Goal: Task Accomplishment & Management: Use online tool/utility

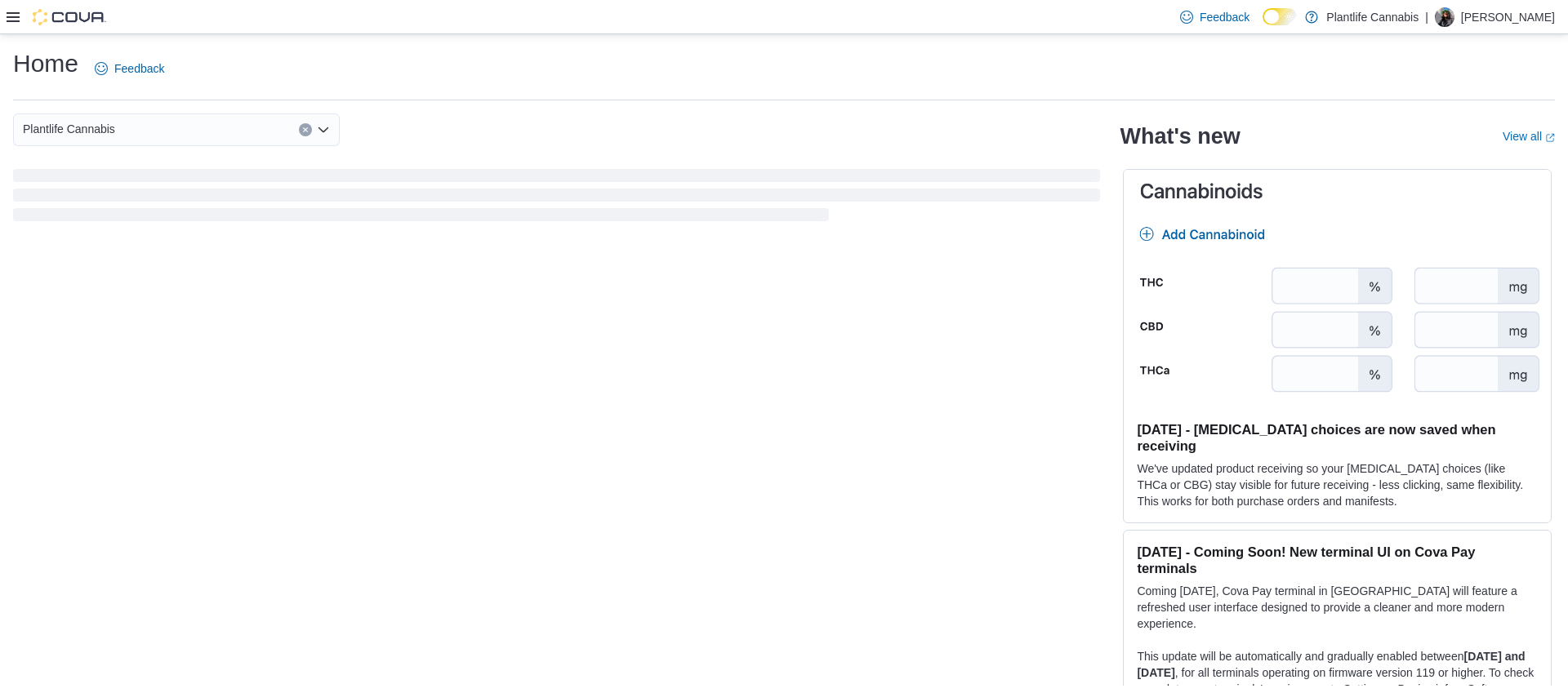
click at [8, 24] on div at bounding box center [57, 16] width 100 height 16
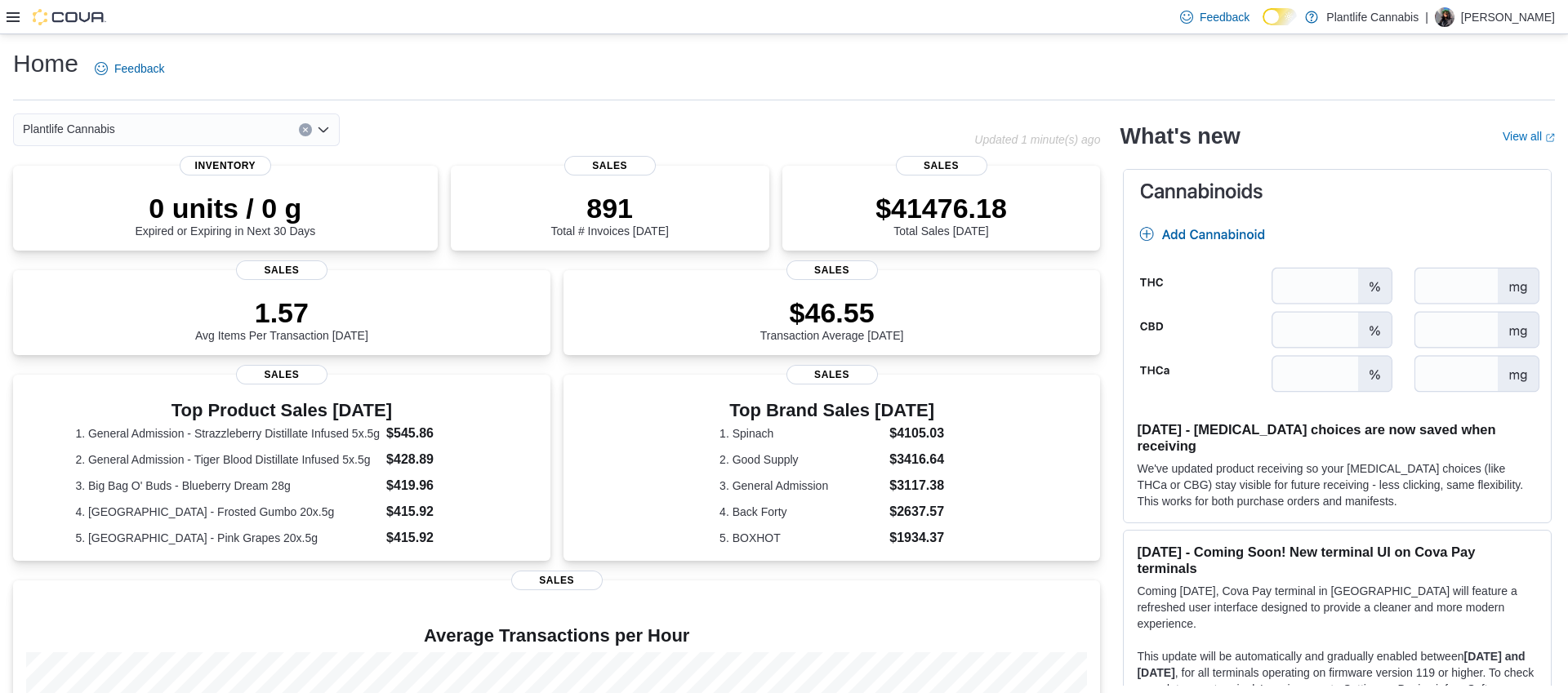
click at [11, 17] on icon at bounding box center [13, 17] width 13 height 10
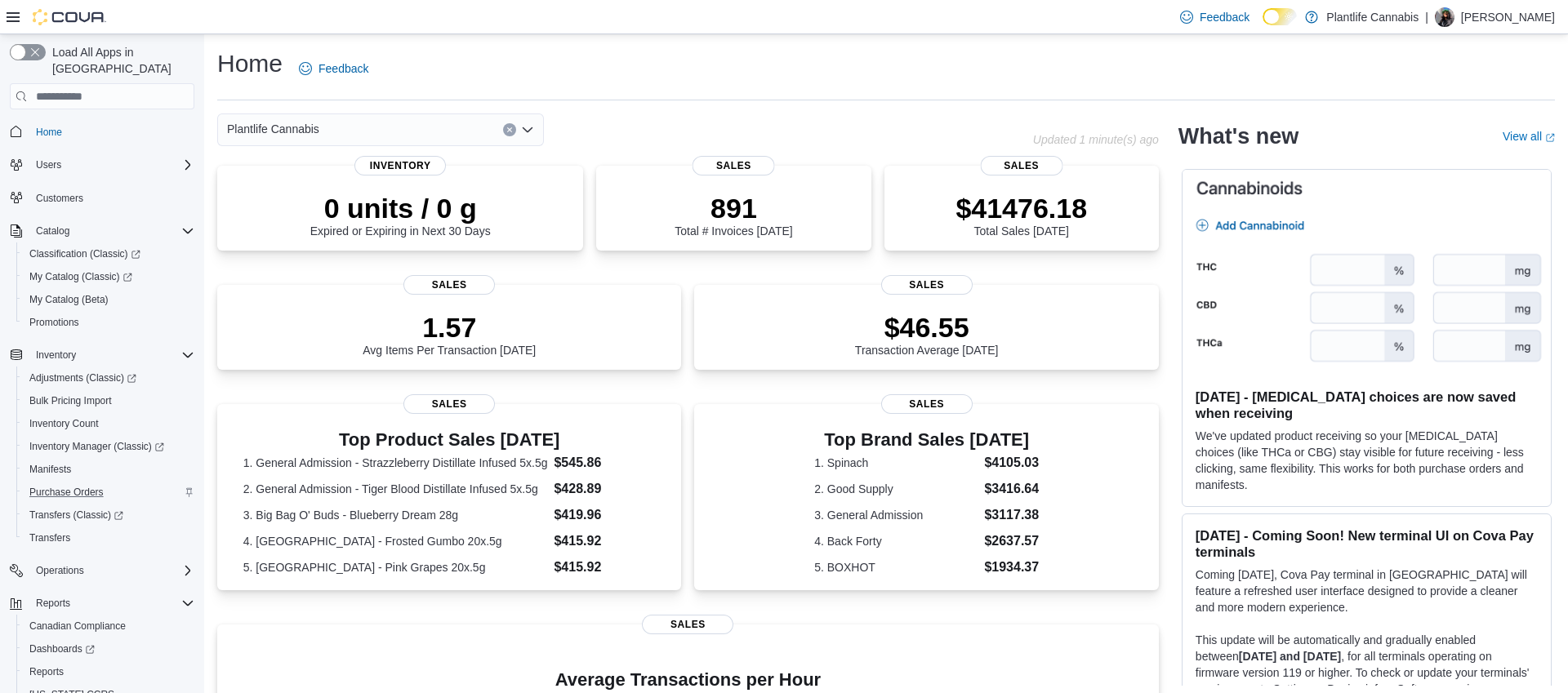
scroll to position [52, 0]
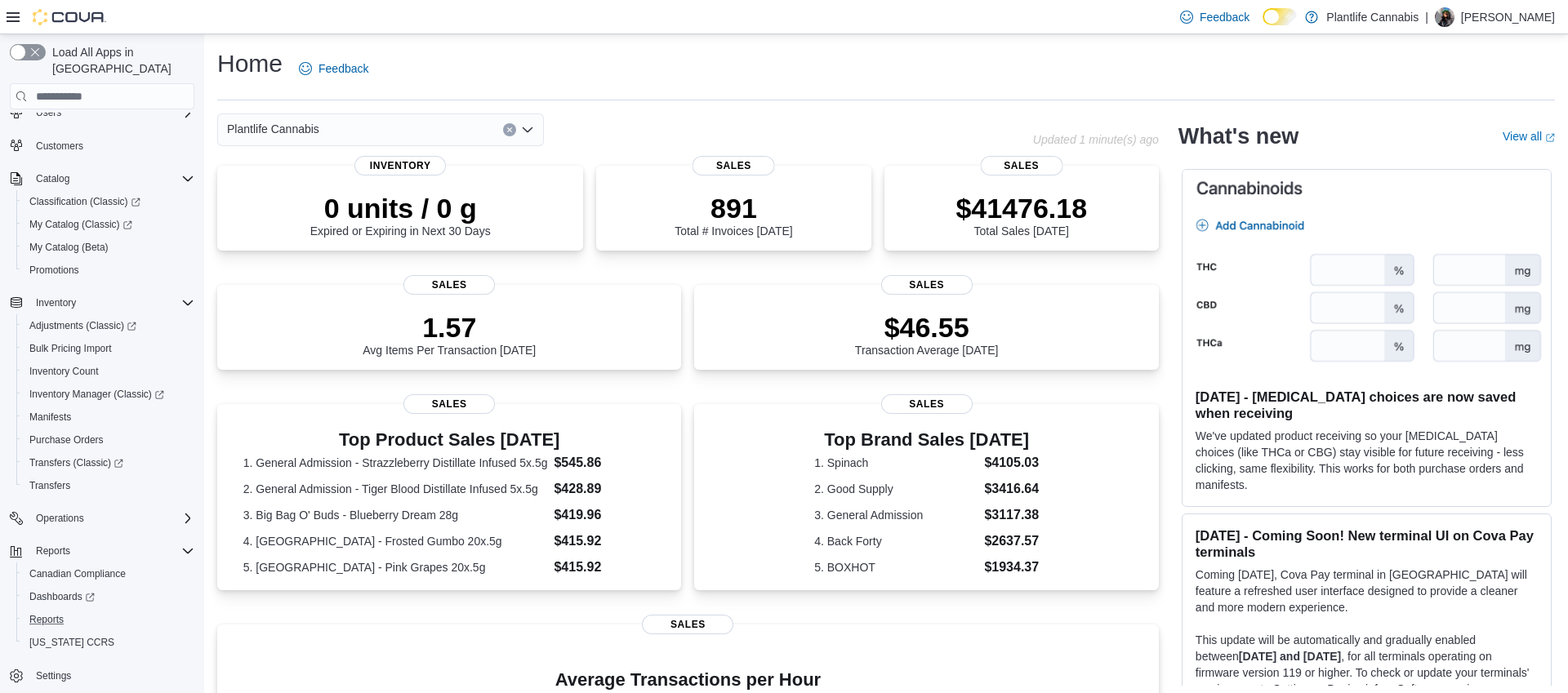
click at [49, 609] on button "Reports" at bounding box center [109, 620] width 184 height 23
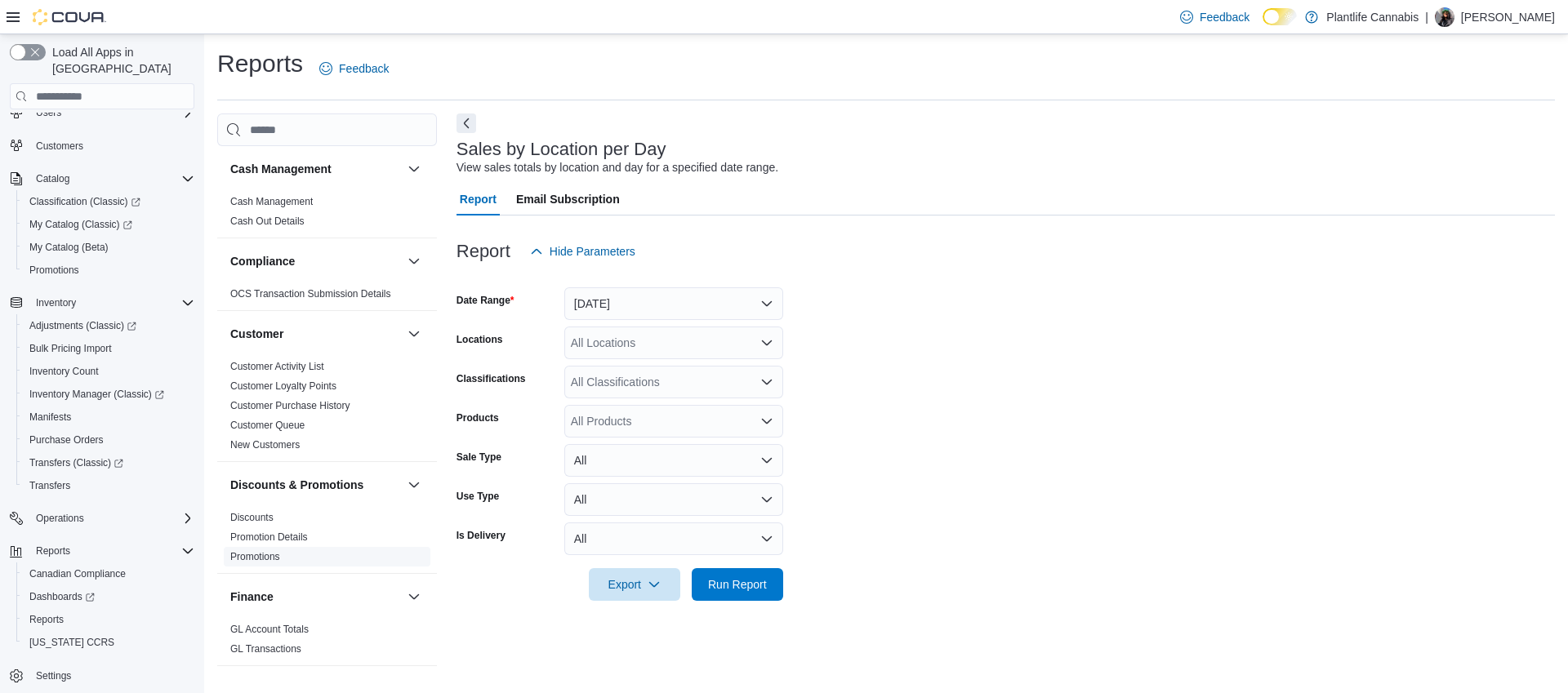
click at [273, 561] on link "Promotions" at bounding box center [255, 557] width 50 height 12
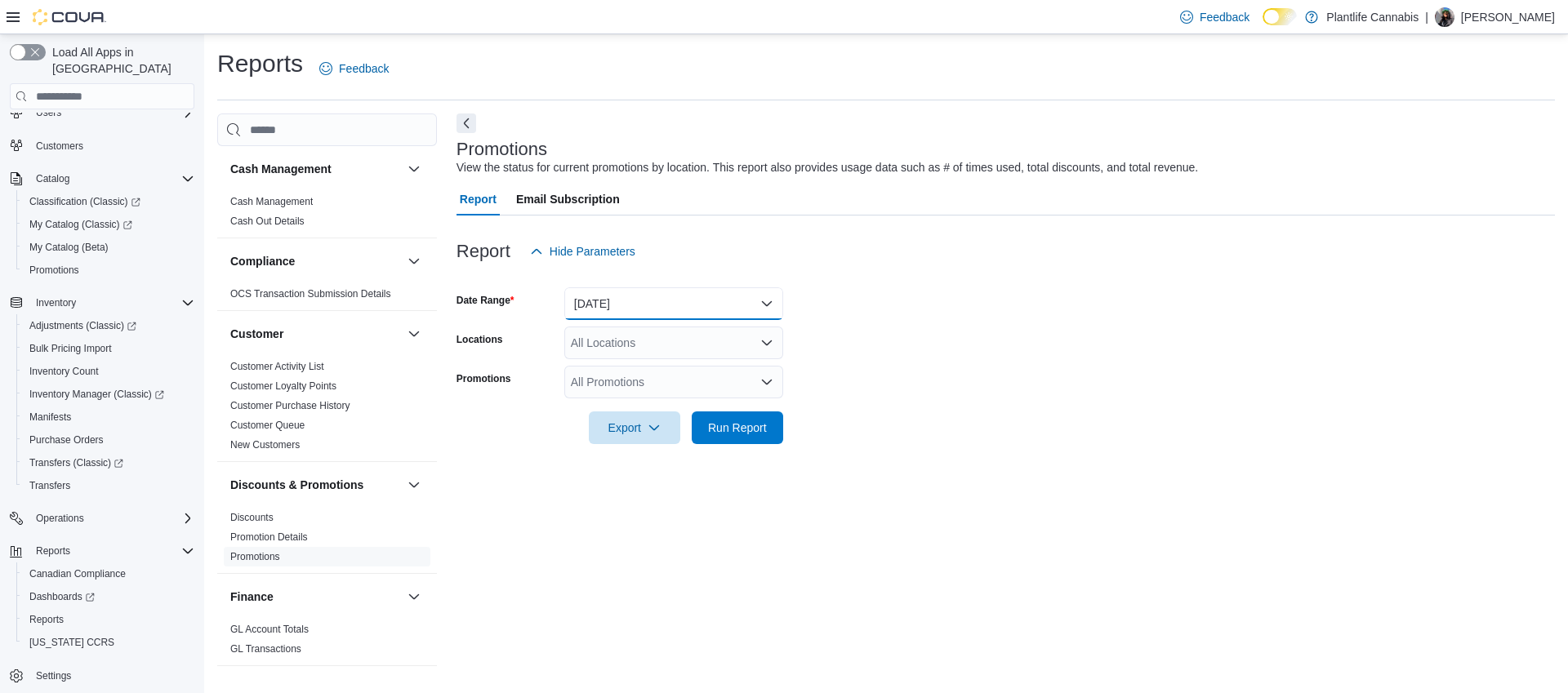
click at [703, 291] on button "[DATE]" at bounding box center [674, 303] width 219 height 33
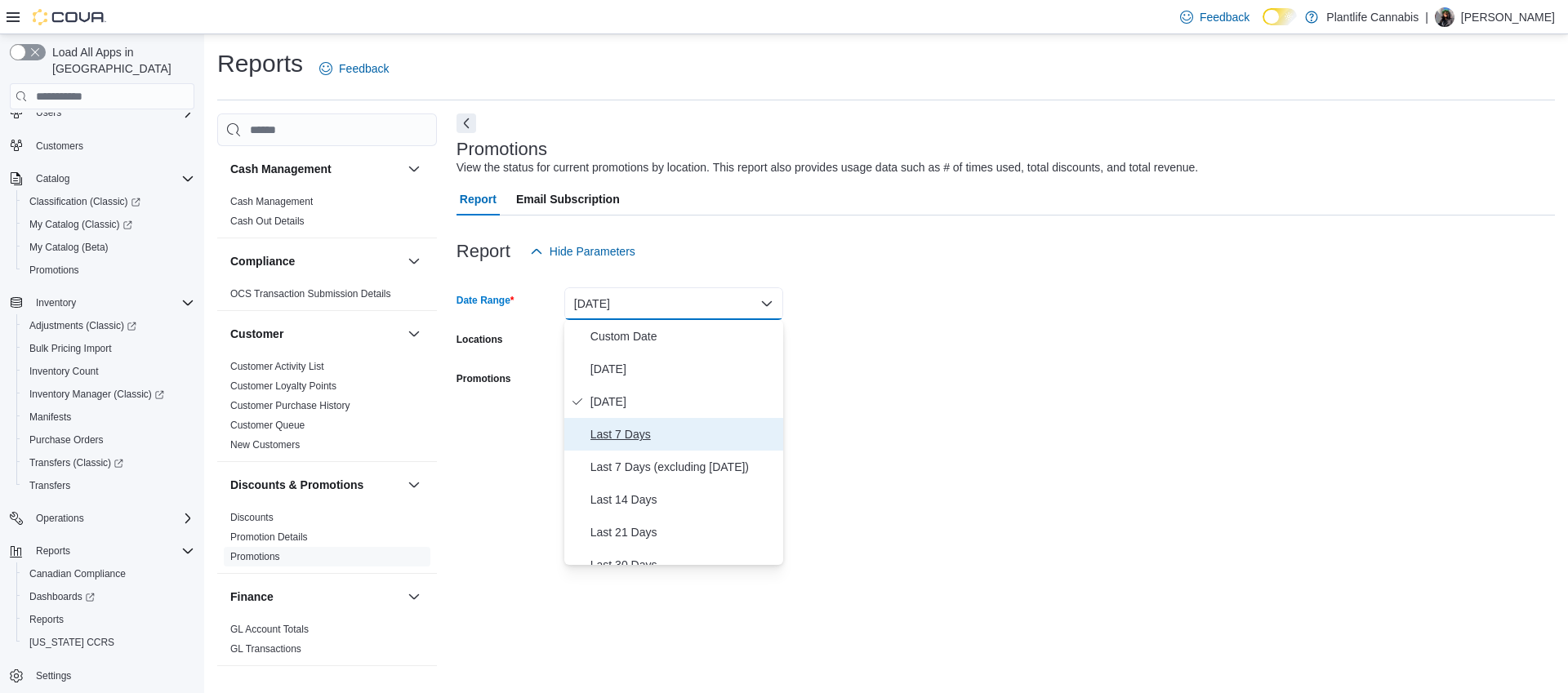
click at [644, 435] on span "Last 7 Days" at bounding box center [684, 434] width 186 height 19
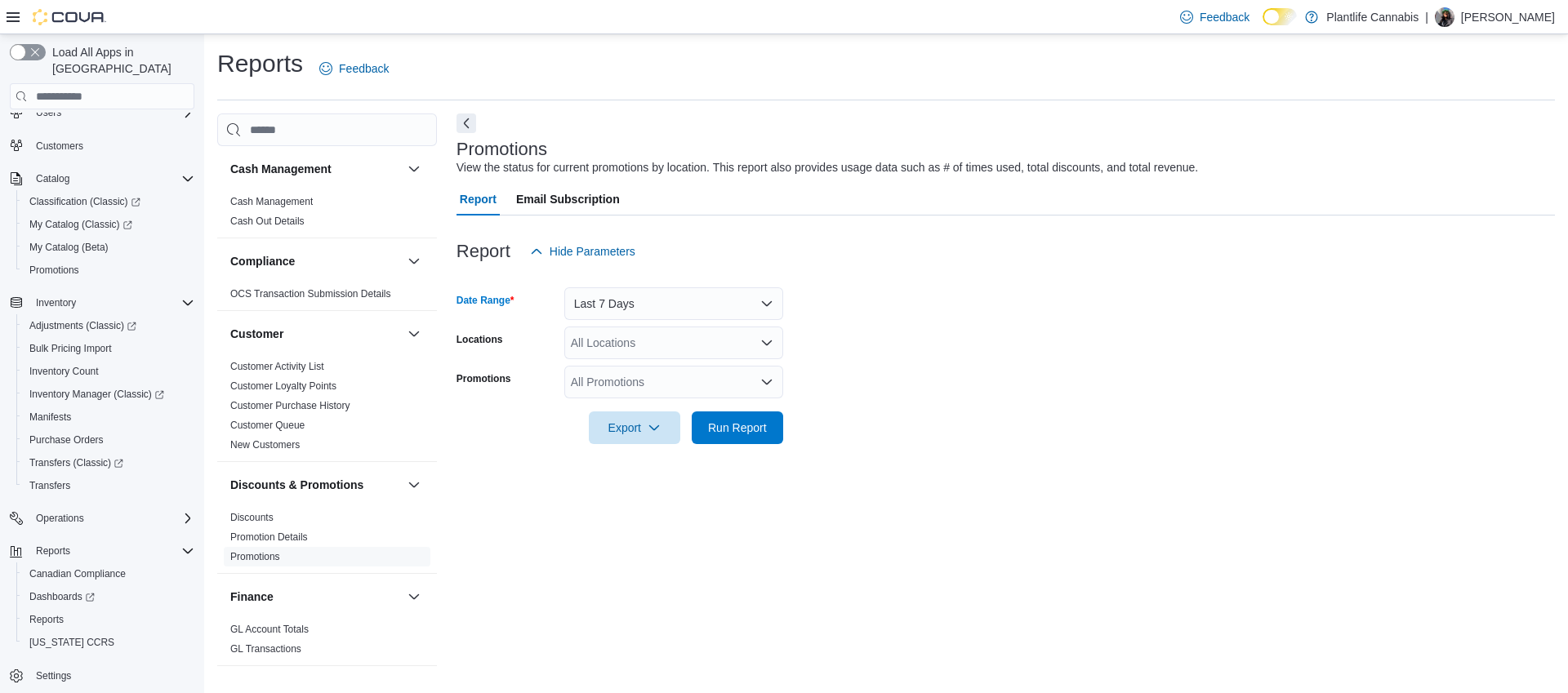
click at [623, 342] on div "All Locations" at bounding box center [674, 343] width 219 height 33
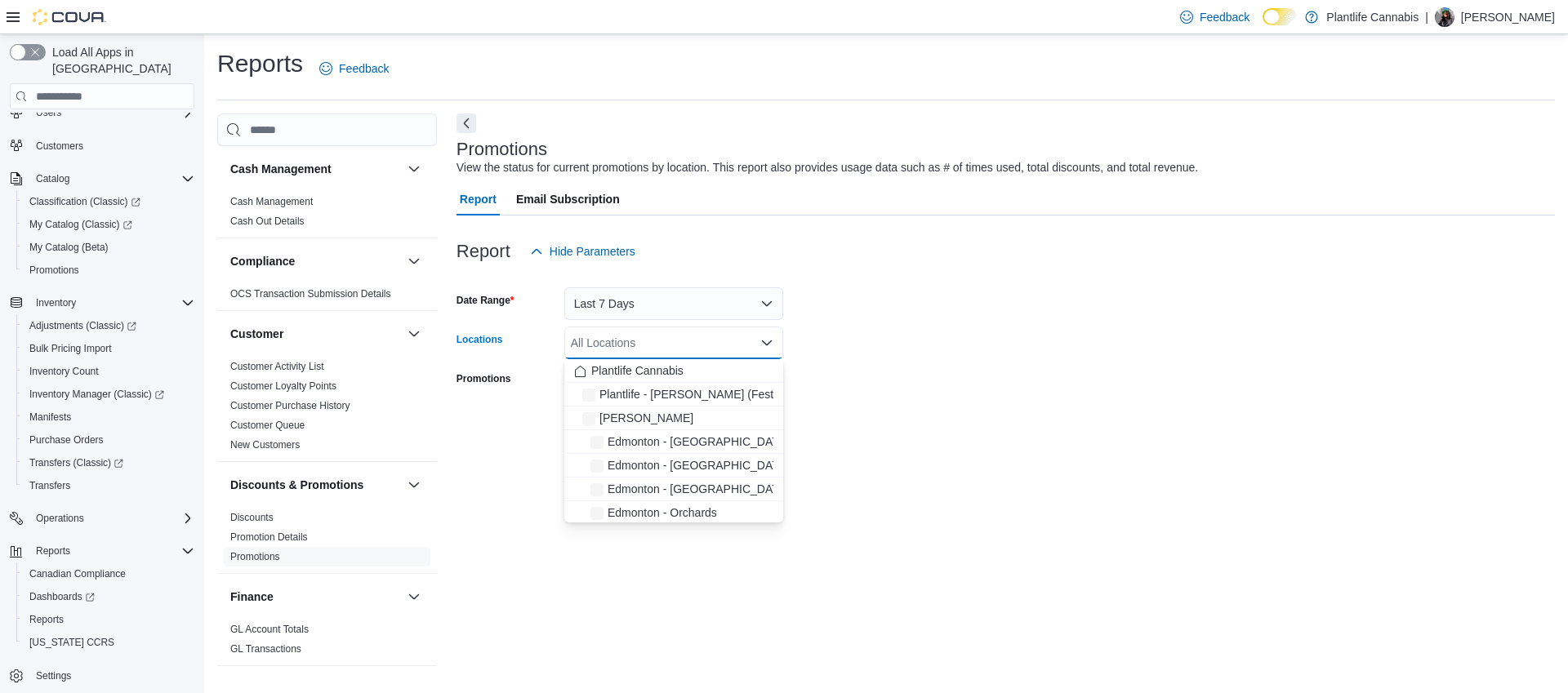
drag, startPoint x: 942, startPoint y: 332, endPoint x: 800, endPoint y: 360, distance: 144.7
click at [942, 332] on form "Date Range Last 7 Days Locations All Locations Combo box. Selected. Combo box i…" at bounding box center [1005, 356] width 1098 height 177
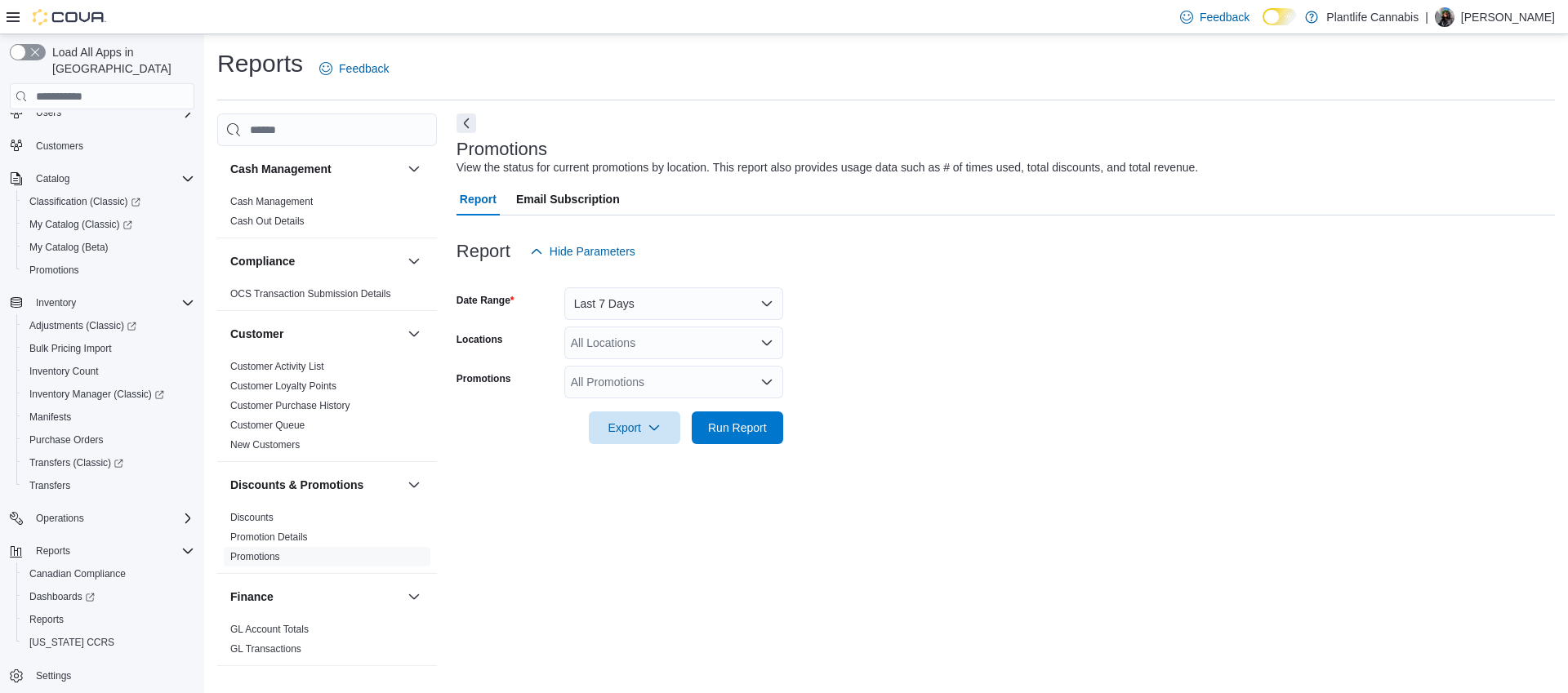
click at [631, 381] on div "All Promotions" at bounding box center [674, 382] width 219 height 33
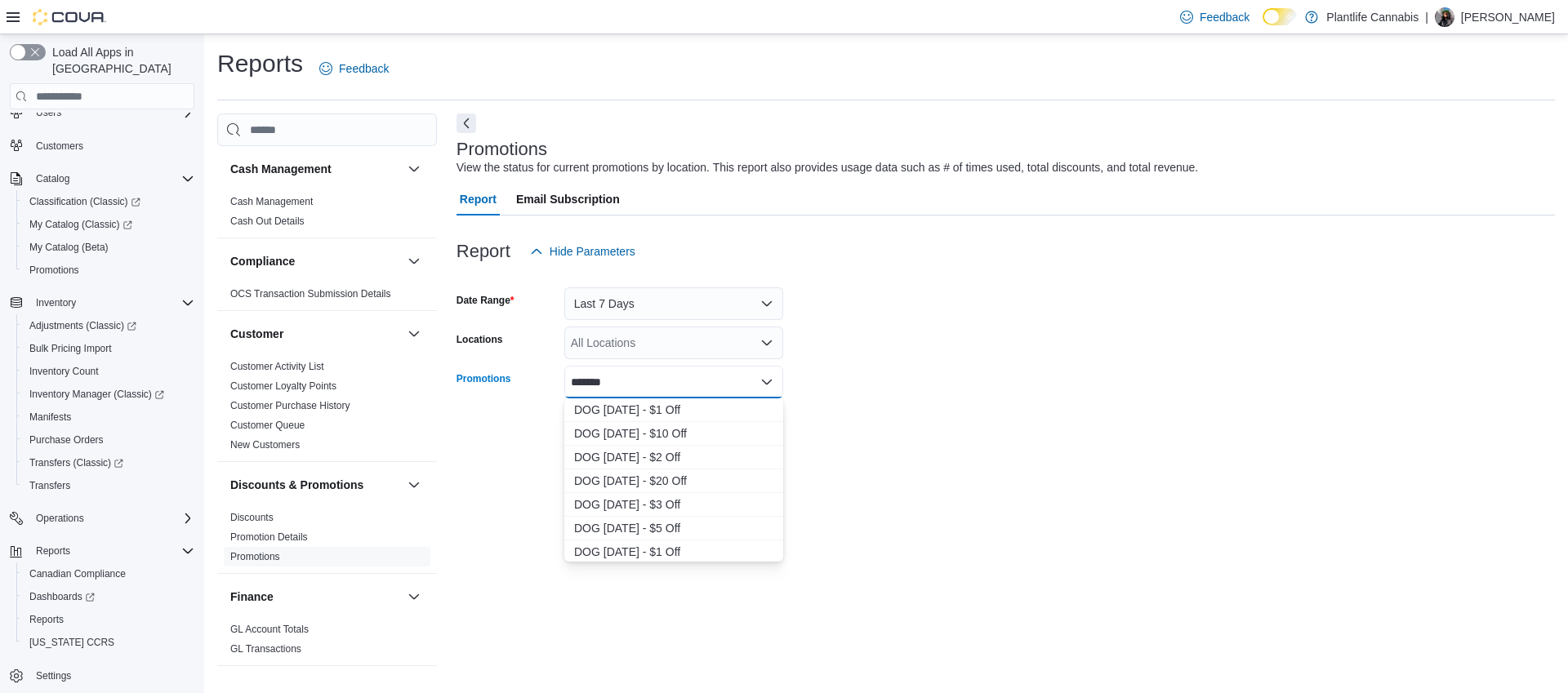
type input "*******"
click at [686, 415] on span "DOG [DATE] - $1 Off" at bounding box center [673, 409] width 199 height 16
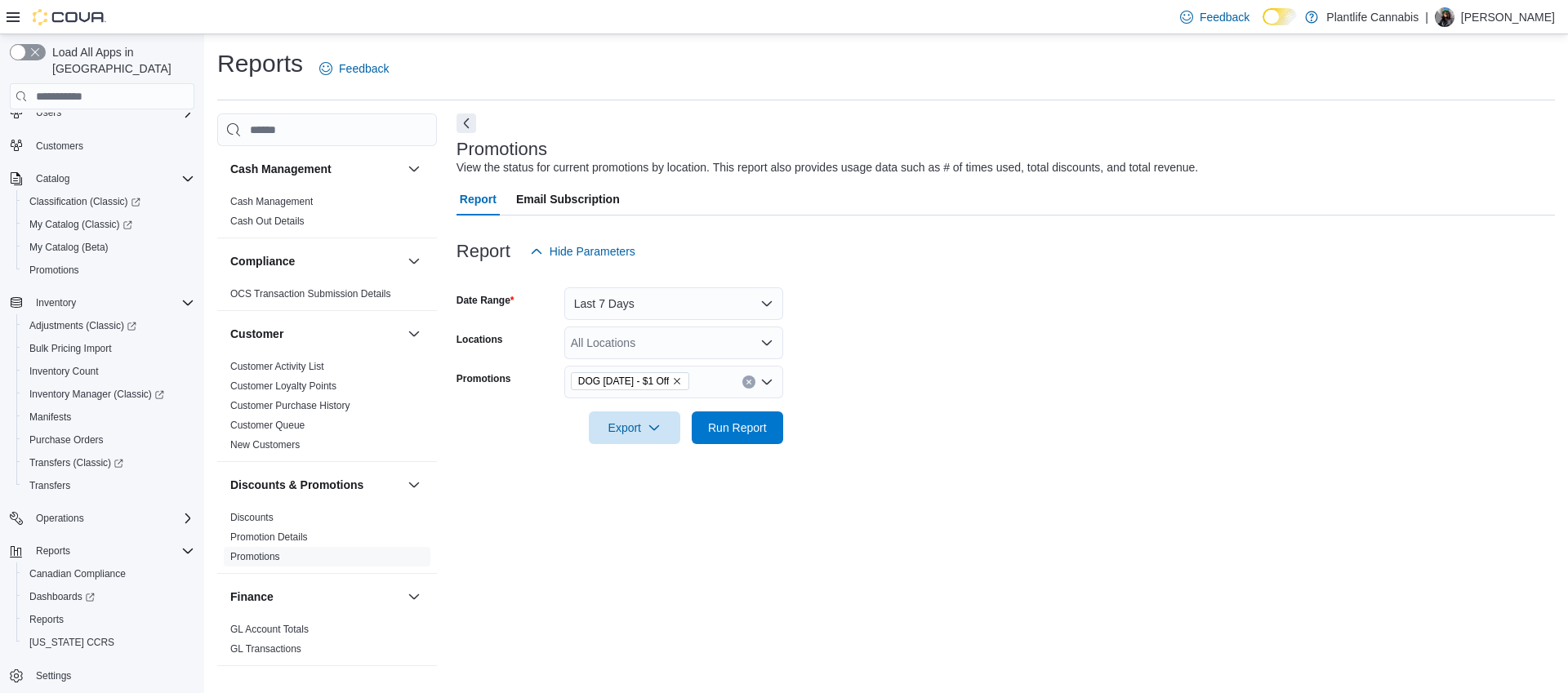
click at [880, 439] on form "Date Range Last 7 Days Locations All Locations Promotions DOG [DATE] - $1 Off E…" at bounding box center [1005, 356] width 1098 height 177
click at [717, 433] on span "Run Report" at bounding box center [736, 426] width 59 height 16
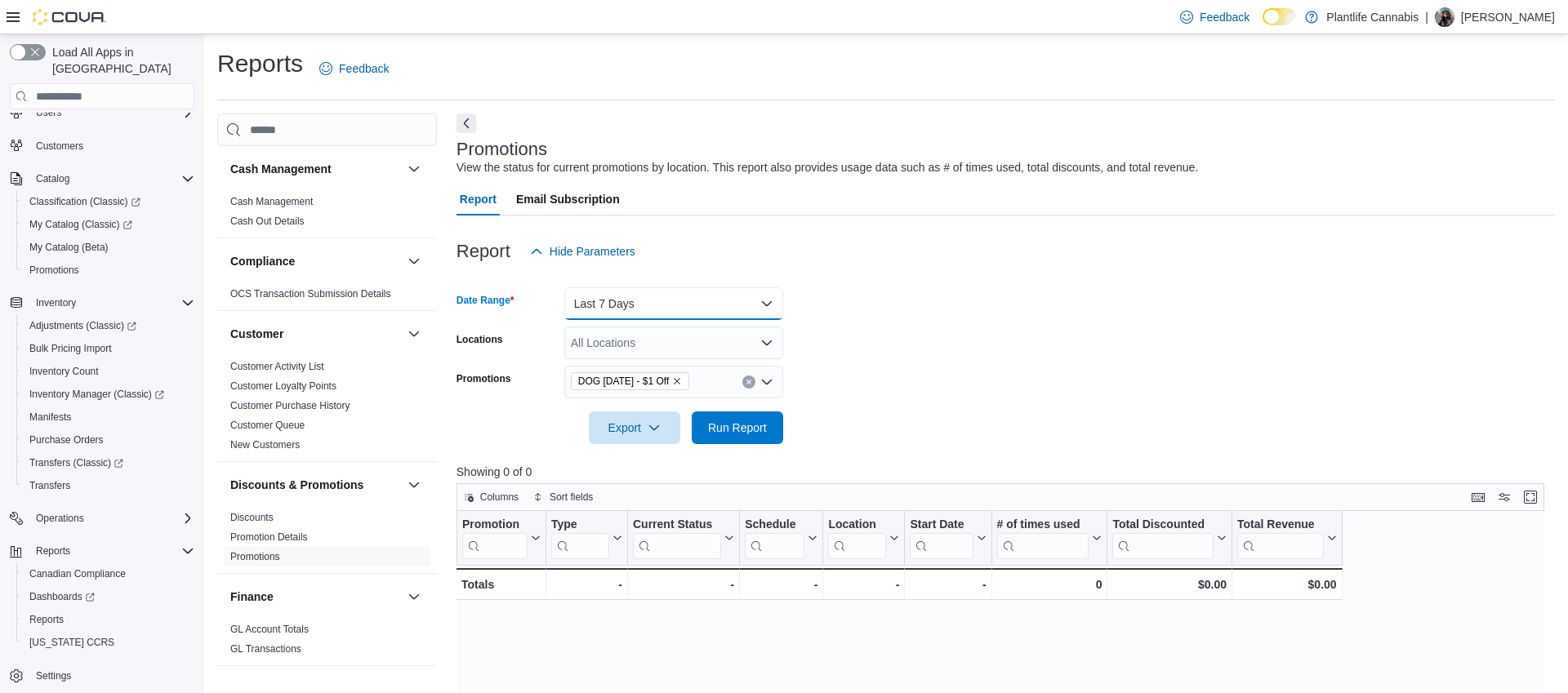
click at [630, 302] on button "Last 7 Days" at bounding box center [674, 303] width 219 height 33
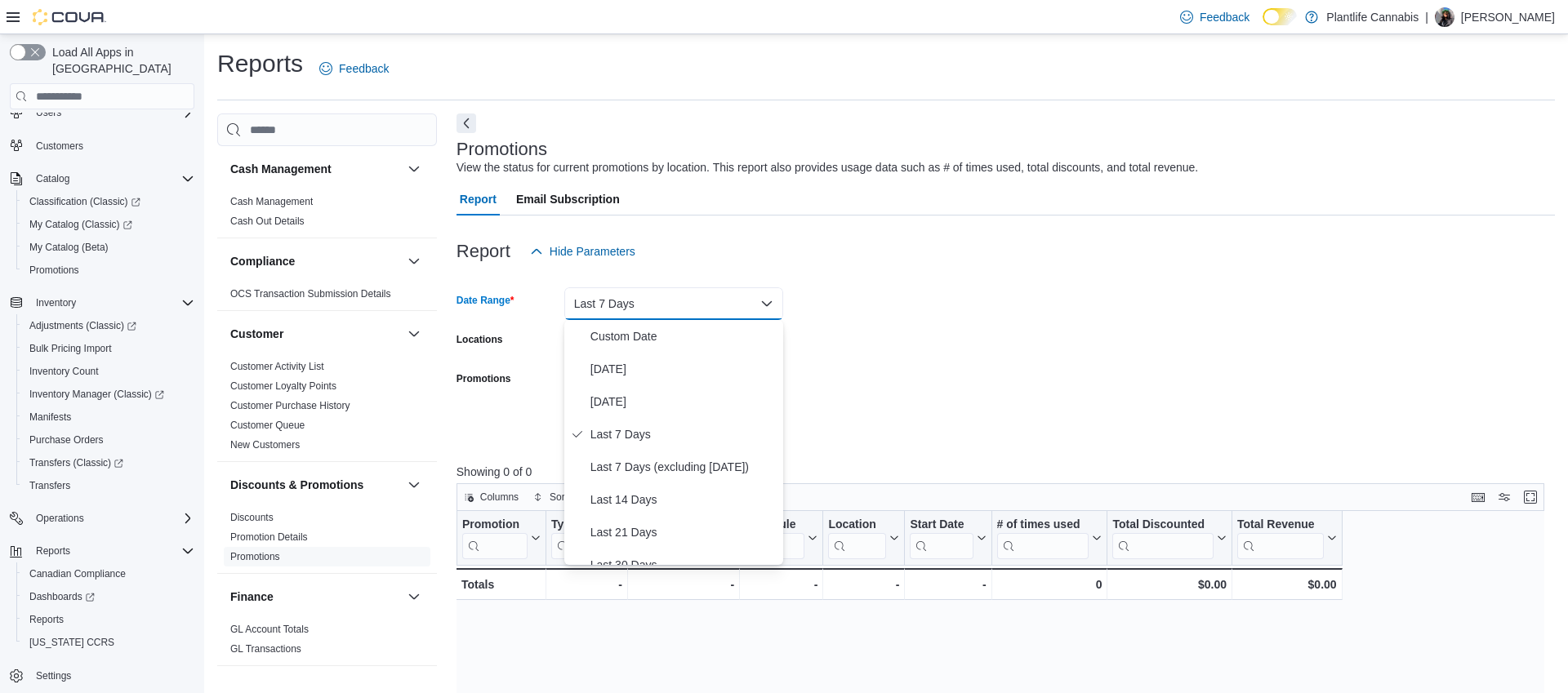
drag, startPoint x: 947, startPoint y: 362, endPoint x: 805, endPoint y: 365, distance: 142.0
click at [947, 362] on form "Date Range Last 7 Days Locations All Locations Promotions DOG [DATE] - $1 Off E…" at bounding box center [1005, 356] width 1098 height 177
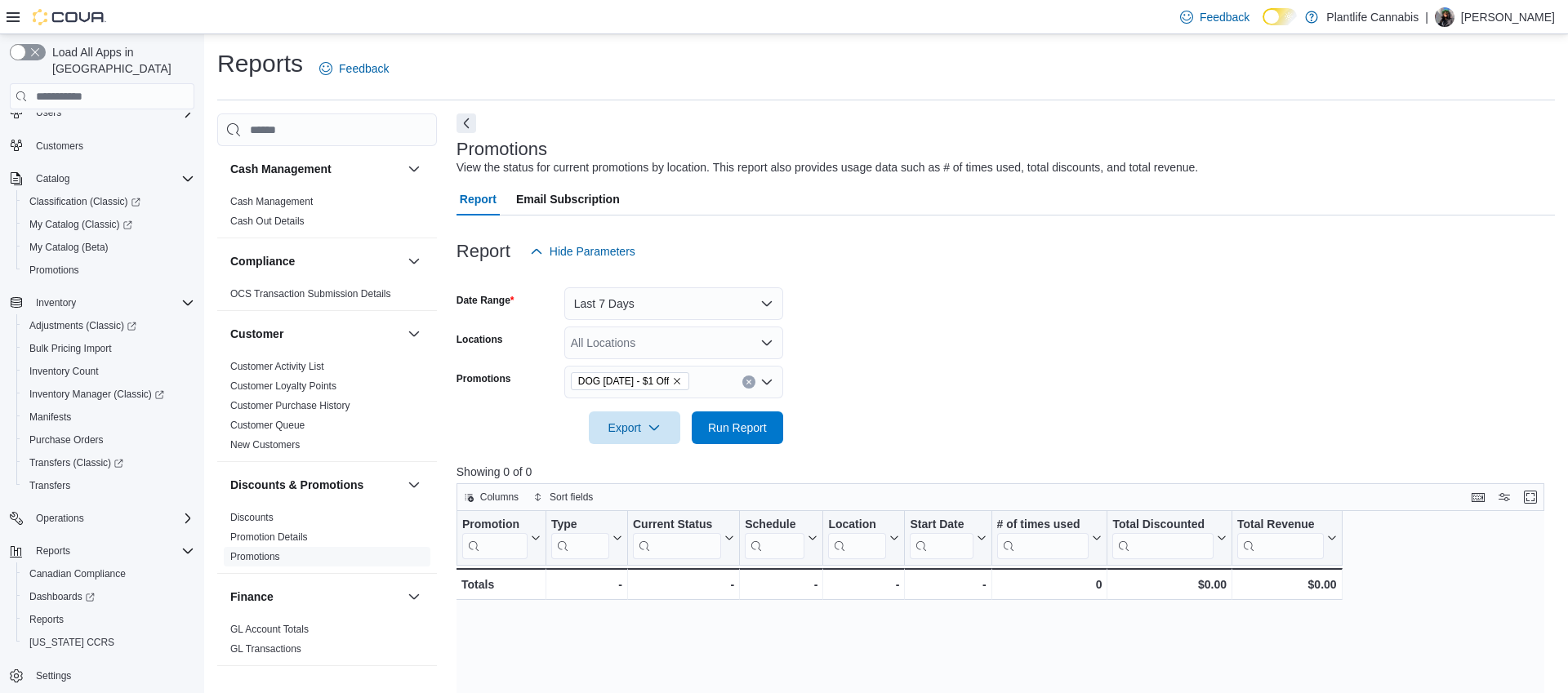
click at [682, 376] on icon "Remove DOG Sept 17th - $1 Off from selection in this group" at bounding box center [677, 381] width 10 height 10
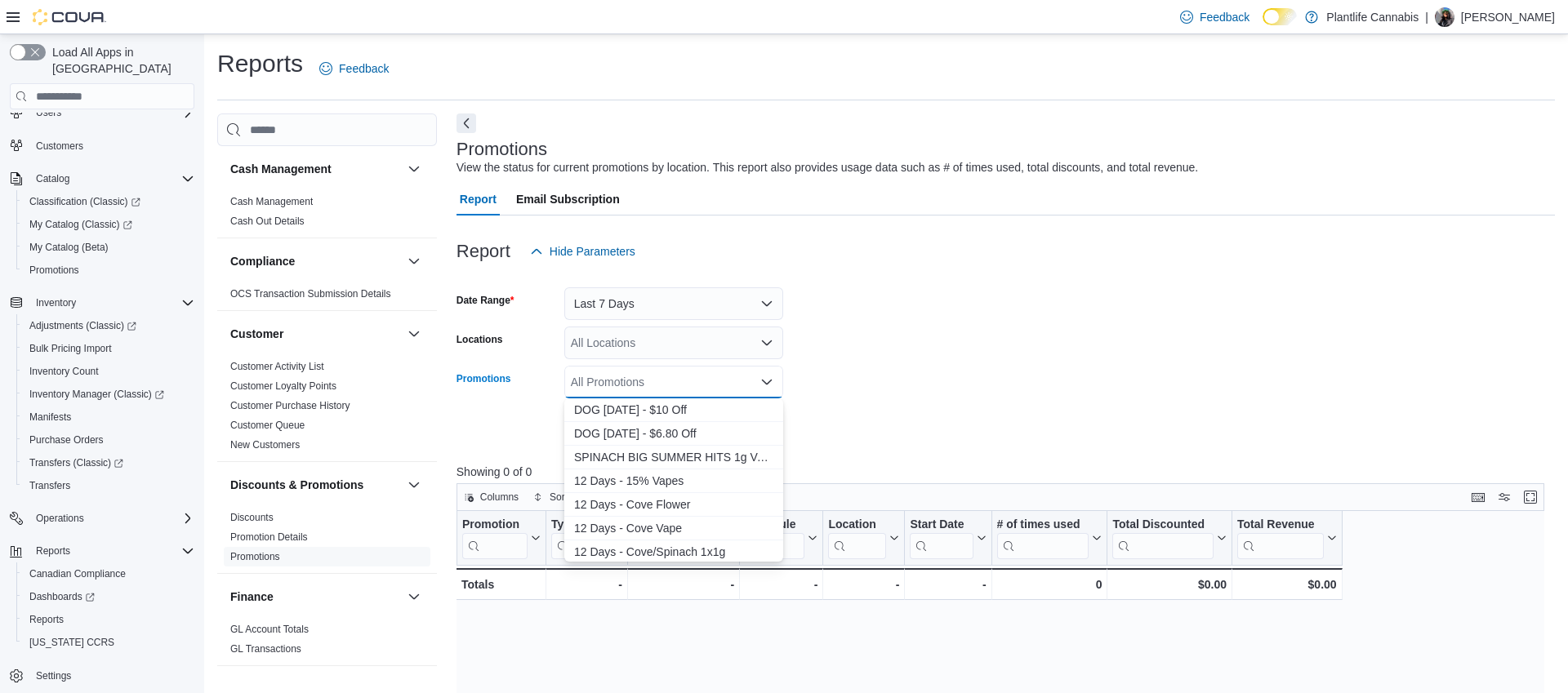
click at [695, 376] on div "All Promotions Combo box. Selected. Combo box input. All Promotions. Type some …" at bounding box center [674, 382] width 219 height 33
type input "***"
click at [667, 425] on span "DOG [DATE] - $10 Off" at bounding box center [673, 427] width 199 height 16
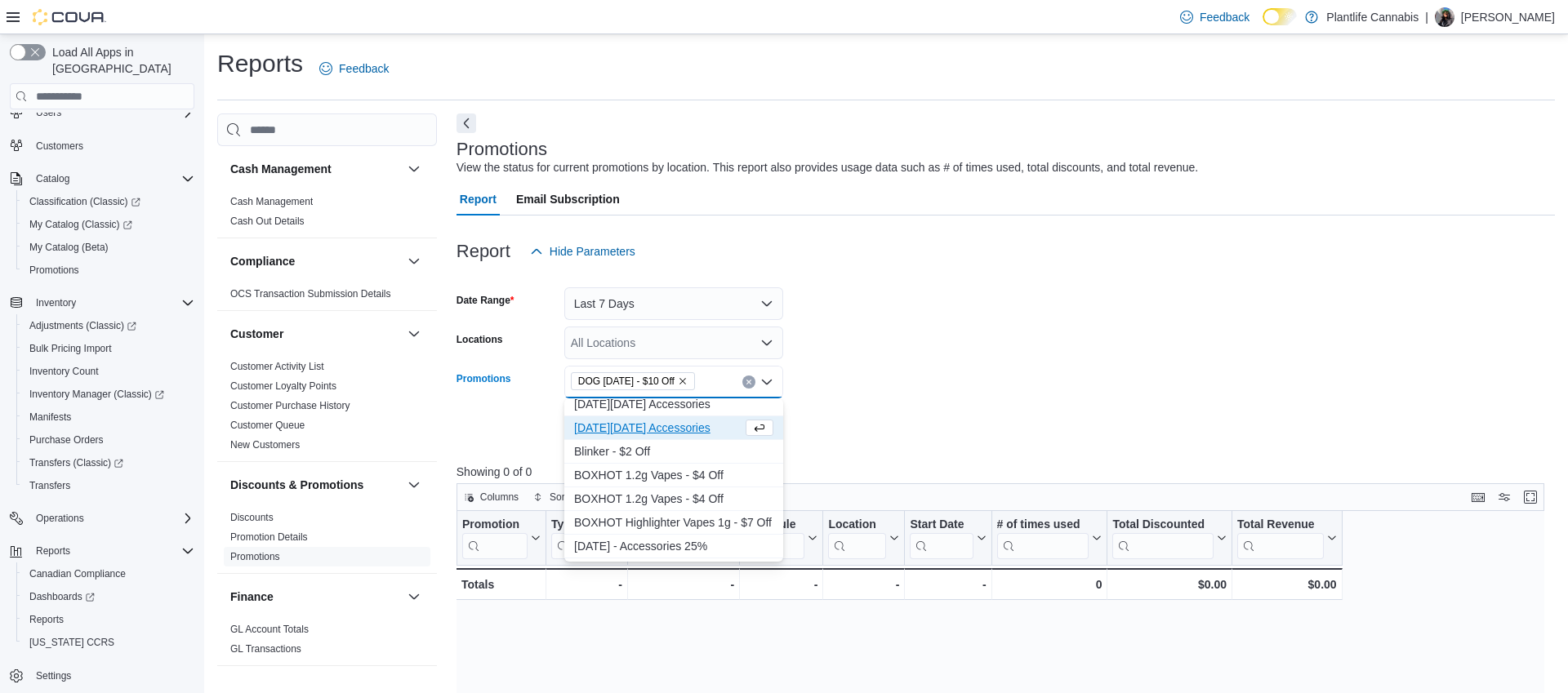
drag, startPoint x: 917, startPoint y: 387, endPoint x: 615, endPoint y: 439, distance: 306.4
click at [916, 387] on form "Date Range Last 7 Days Locations All Locations Promotions DOG [DATE] - $10 Off …" at bounding box center [1005, 356] width 1098 height 177
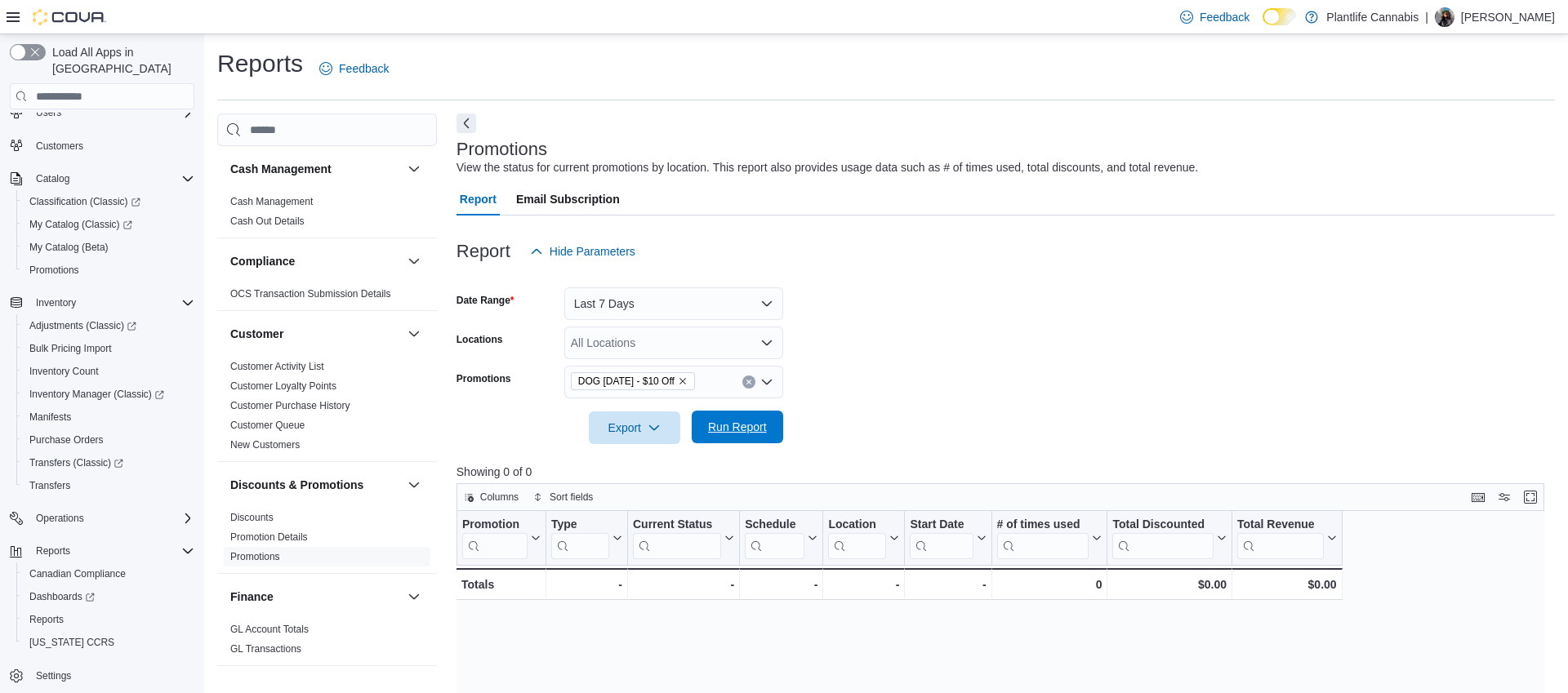
click at [723, 429] on span "Run Report" at bounding box center [736, 426] width 59 height 16
click at [650, 315] on button "Last 7 Days" at bounding box center [674, 303] width 219 height 33
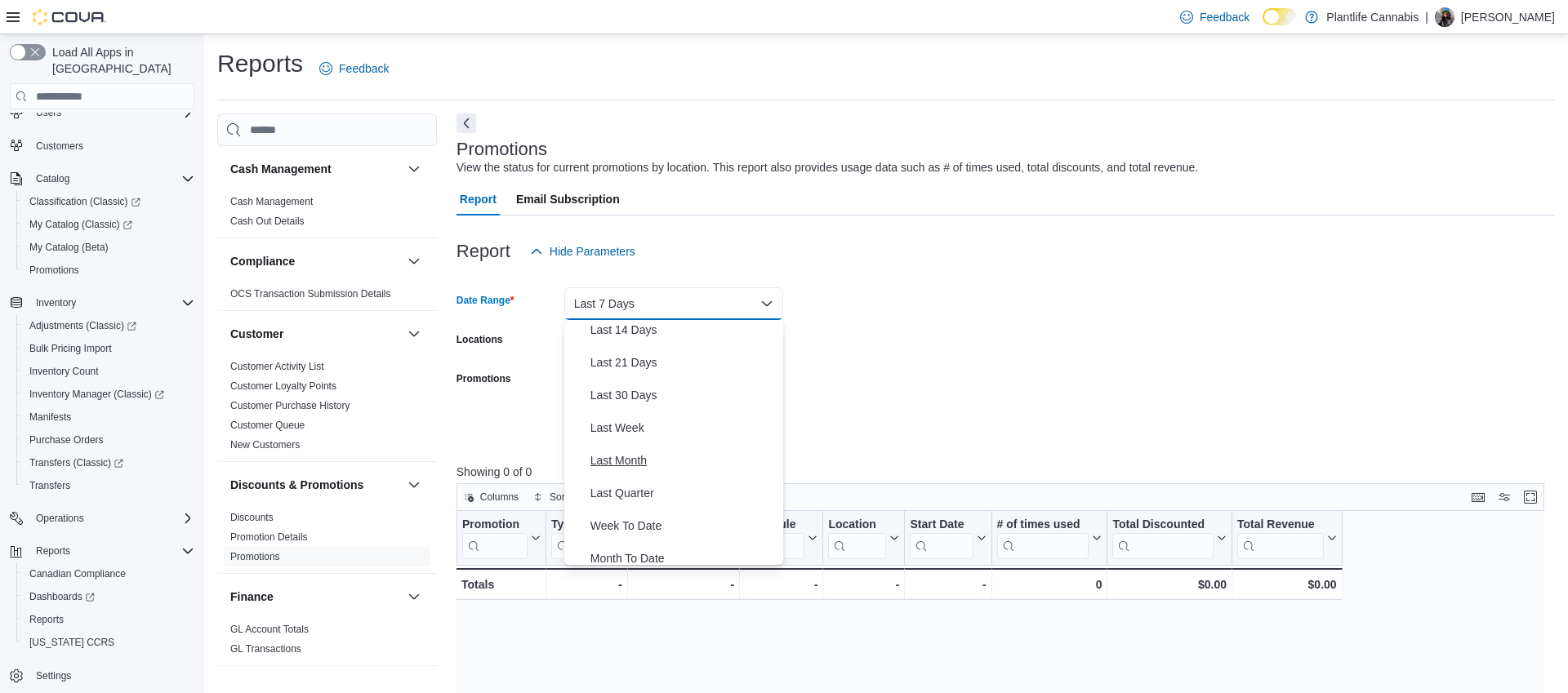
scroll to position [244, 0]
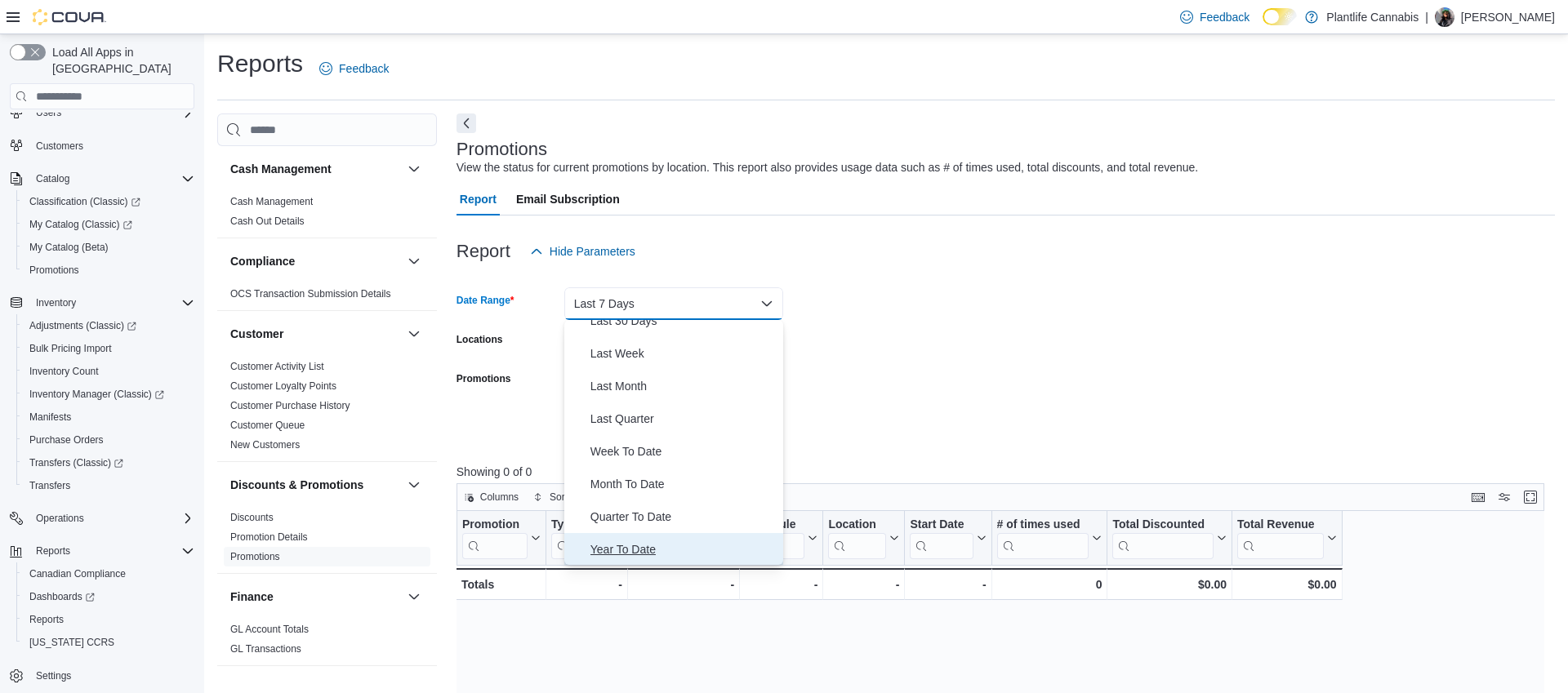
click at [639, 557] on span "Year To Date" at bounding box center [684, 549] width 186 height 19
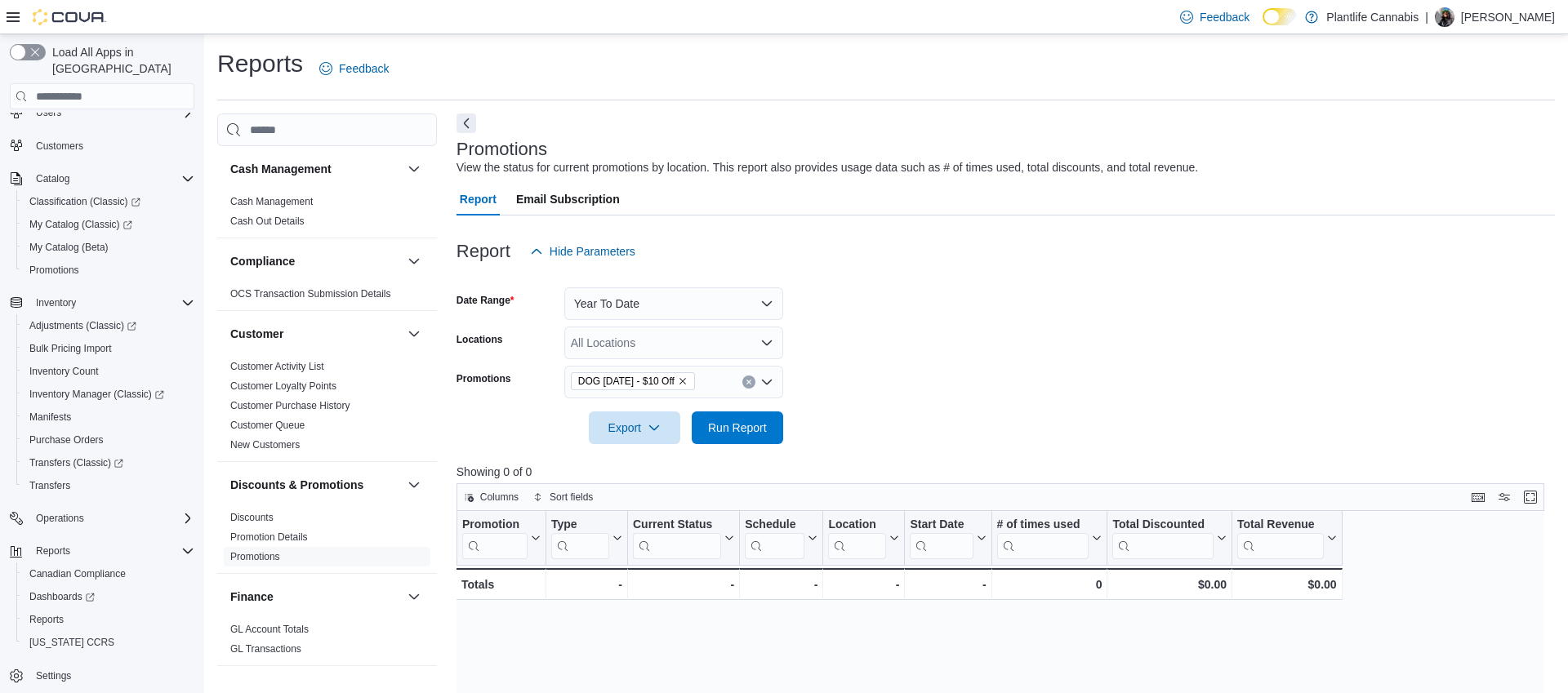
click at [906, 411] on div at bounding box center [1005, 405] width 1098 height 13
click at [729, 428] on span "Run Report" at bounding box center [736, 426] width 59 height 16
click at [688, 385] on icon "Remove DOG Sept 3rd - $10 Off from selection in this group" at bounding box center [683, 381] width 10 height 10
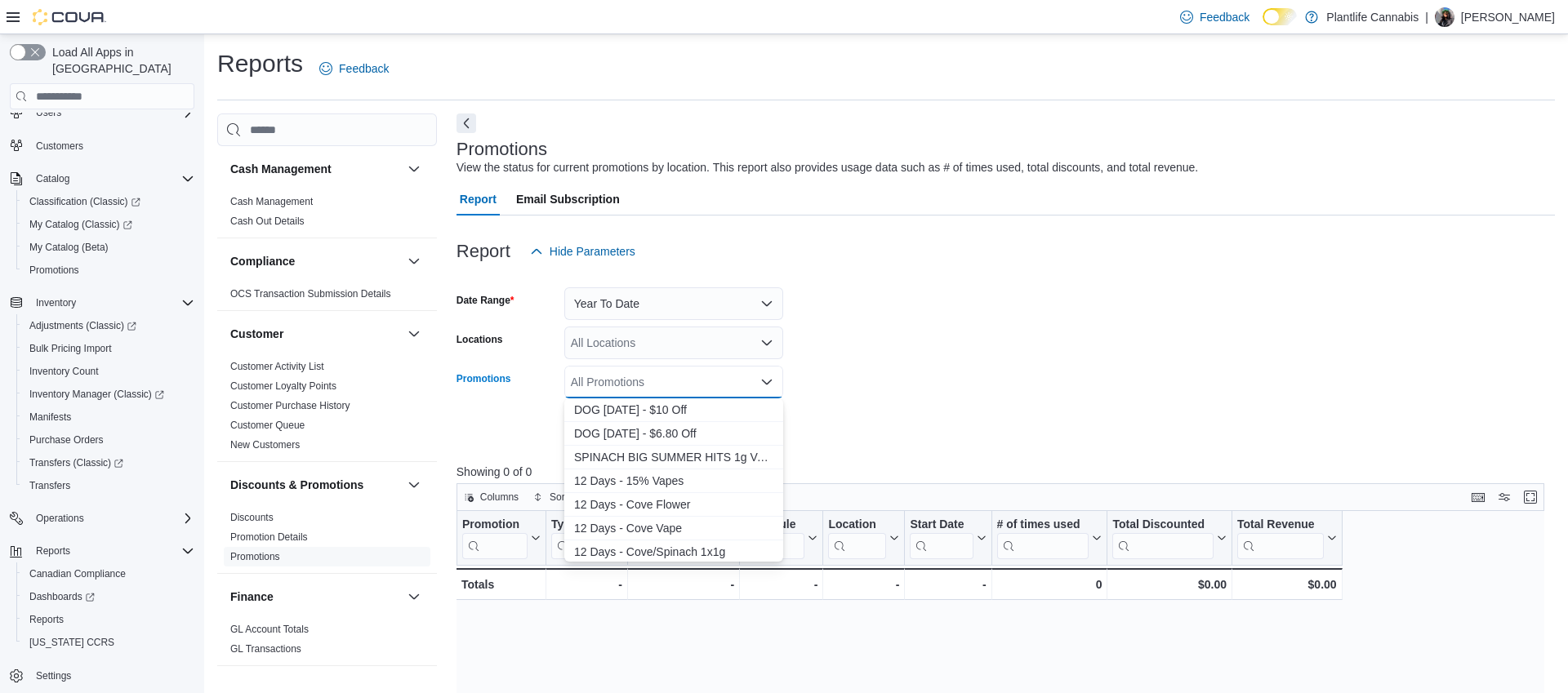
click at [701, 385] on div "All Promotions Combo box. Selected. Combo box input. All Promotions. Type some …" at bounding box center [674, 382] width 219 height 33
click at [682, 411] on span "DOG [DATE] - $10 Off" at bounding box center [673, 409] width 199 height 16
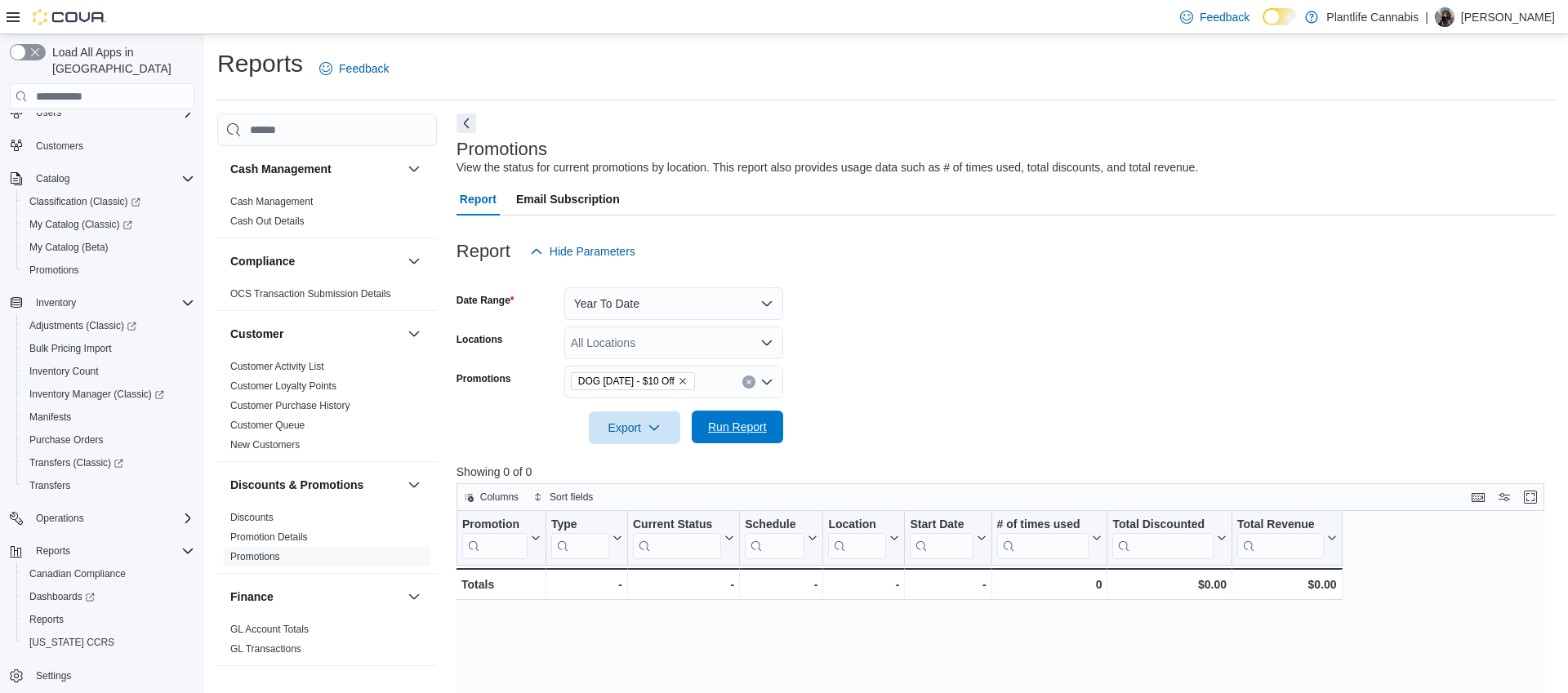
drag, startPoint x: 932, startPoint y: 412, endPoint x: 726, endPoint y: 437, distance: 207.5
click at [932, 412] on form "Date Range Year To Date Locations All Locations Promotions DOG [DATE] - $10 Off…" at bounding box center [1005, 356] width 1098 height 177
click at [722, 423] on span "Run Report" at bounding box center [736, 426] width 59 height 16
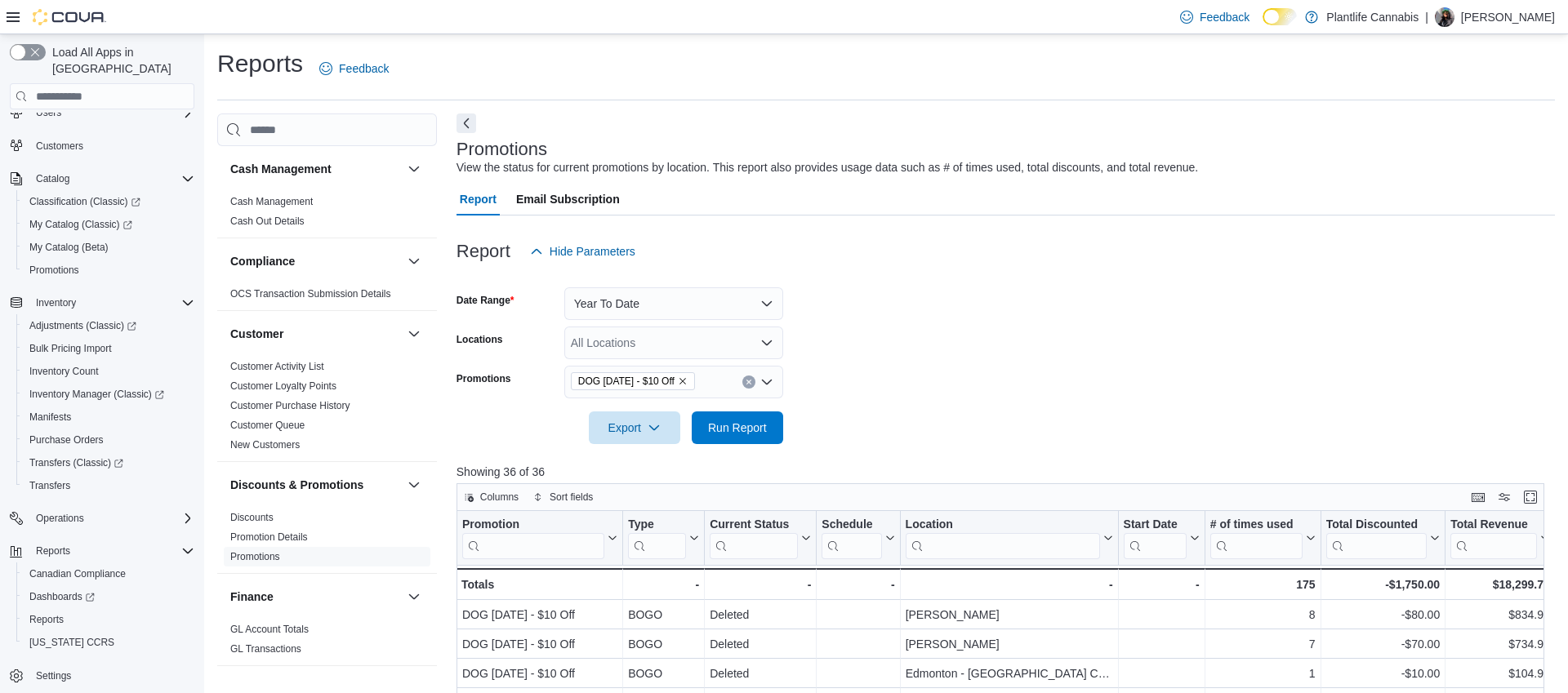
scroll to position [0, 12]
drag, startPoint x: 1028, startPoint y: 304, endPoint x: 1043, endPoint y: 293, distance: 18.6
click at [1043, 293] on form "Date Range Year To Date Locations All Locations Promotions DOG [DATE] - $10 Off…" at bounding box center [1005, 356] width 1098 height 177
click at [1147, 418] on form "Date Range Year To Date Locations All Locations Promotions DOG [DATE] - $10 Off…" at bounding box center [1005, 356] width 1098 height 177
click at [551, 494] on span "Sort fields" at bounding box center [570, 497] width 43 height 13
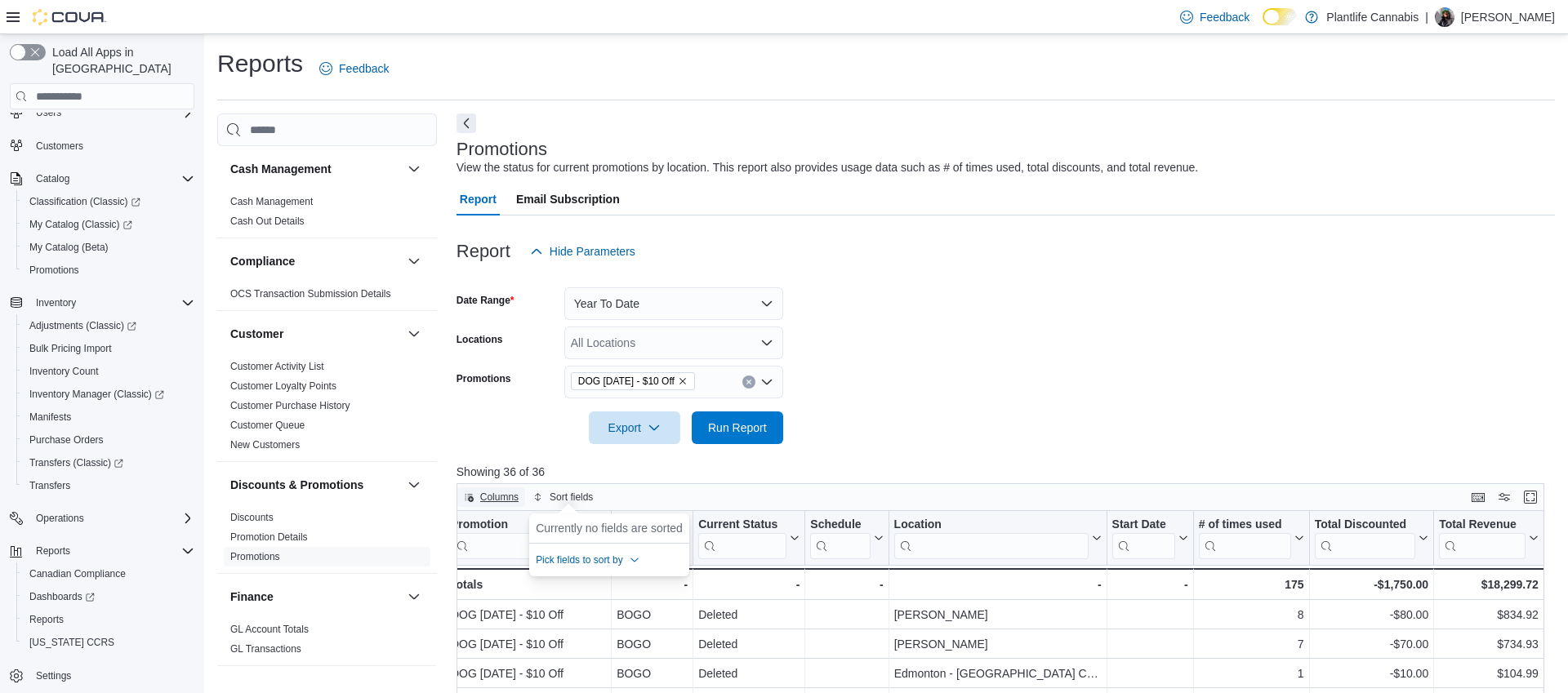
click at [500, 493] on span "Columns" at bounding box center [499, 497] width 38 height 13
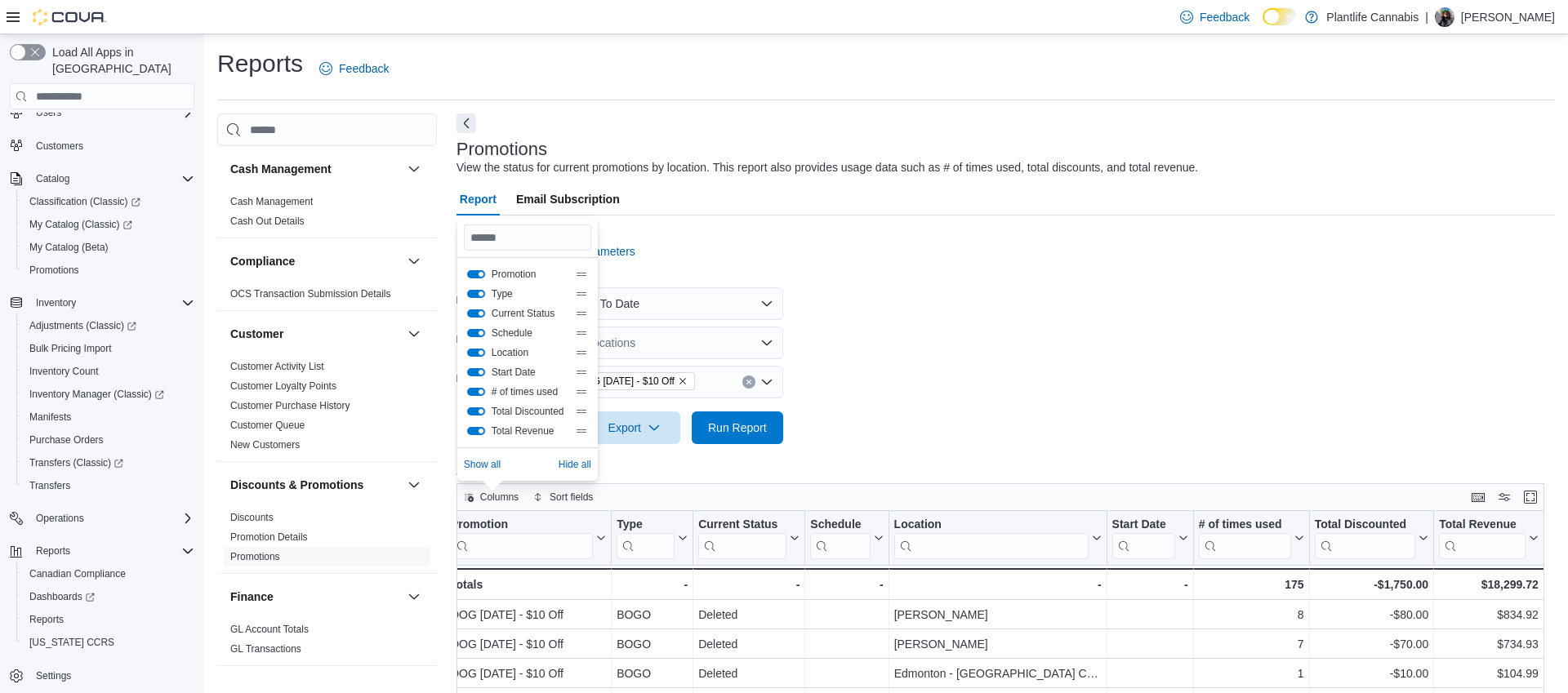
click at [1025, 392] on form "Date Range Year To Date Locations All Locations Promotions DOG [DATE] - $10 Off…" at bounding box center [1005, 356] width 1098 height 177
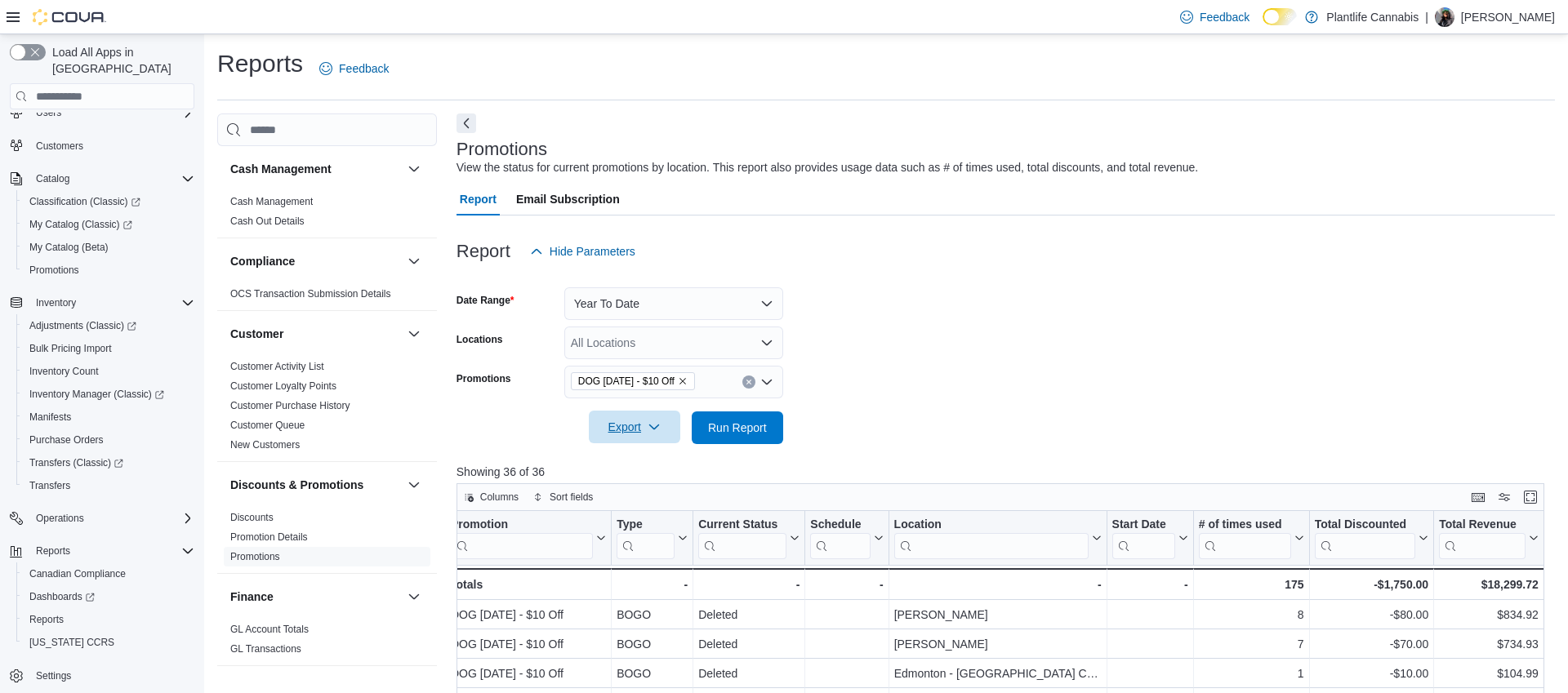
click at [674, 436] on button "Export" at bounding box center [634, 427] width 91 height 33
click at [642, 466] on span "Export to Excel" at bounding box center [634, 461] width 74 height 13
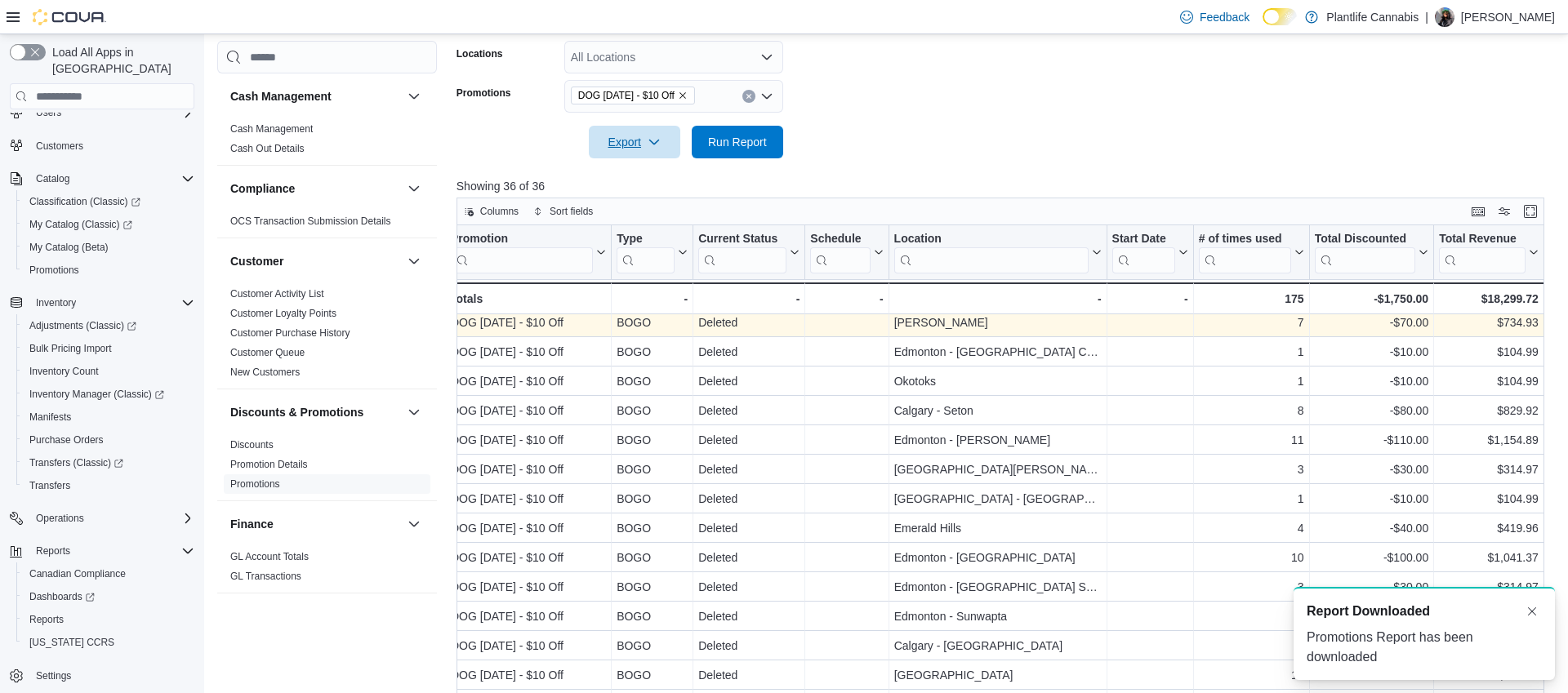
scroll to position [41, 12]
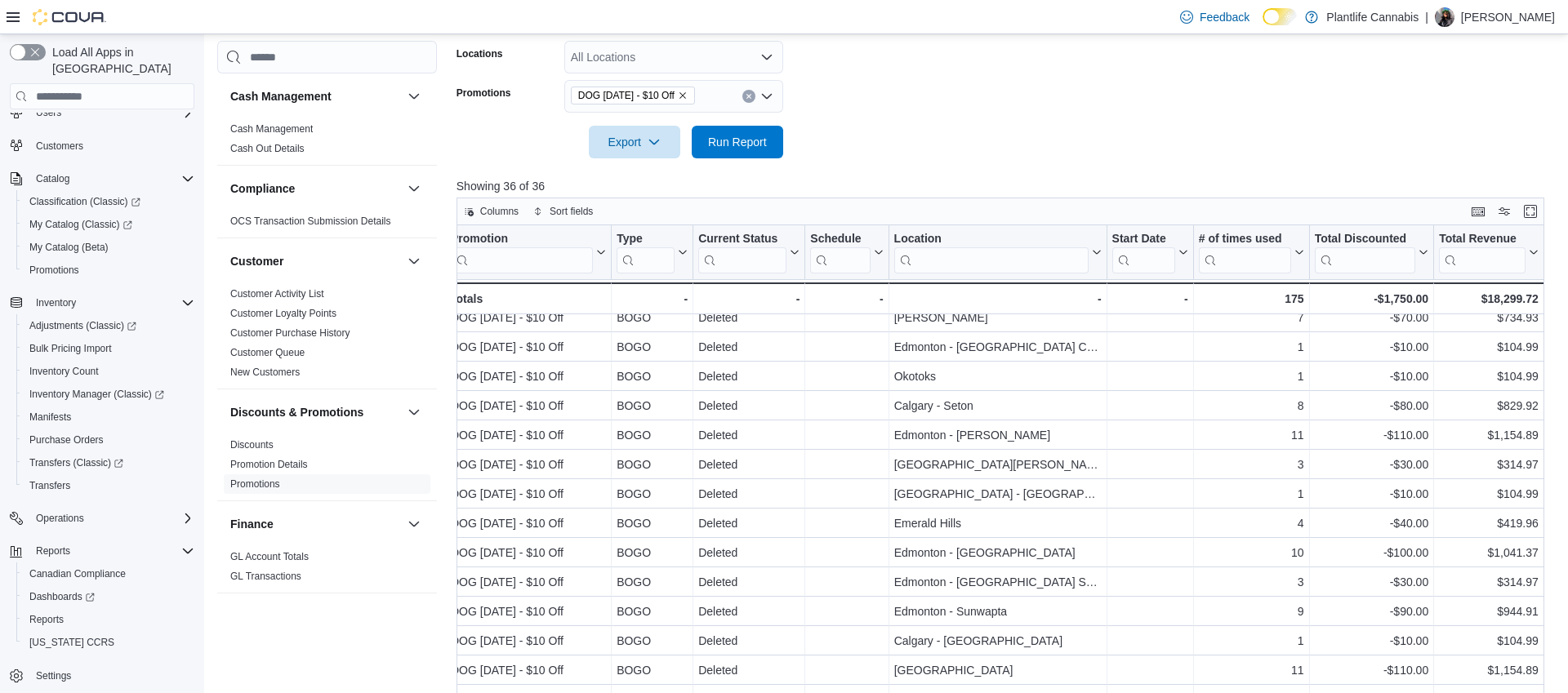
click at [1075, 76] on form "Date Range Year To Date Locations All Locations Promotions DOG [DATE] - $10 Off…" at bounding box center [1005, 70] width 1098 height 177
click at [279, 445] on span "Discounts" at bounding box center [326, 444] width 206 height 19
click at [253, 442] on link "Discounts" at bounding box center [252, 444] width 43 height 12
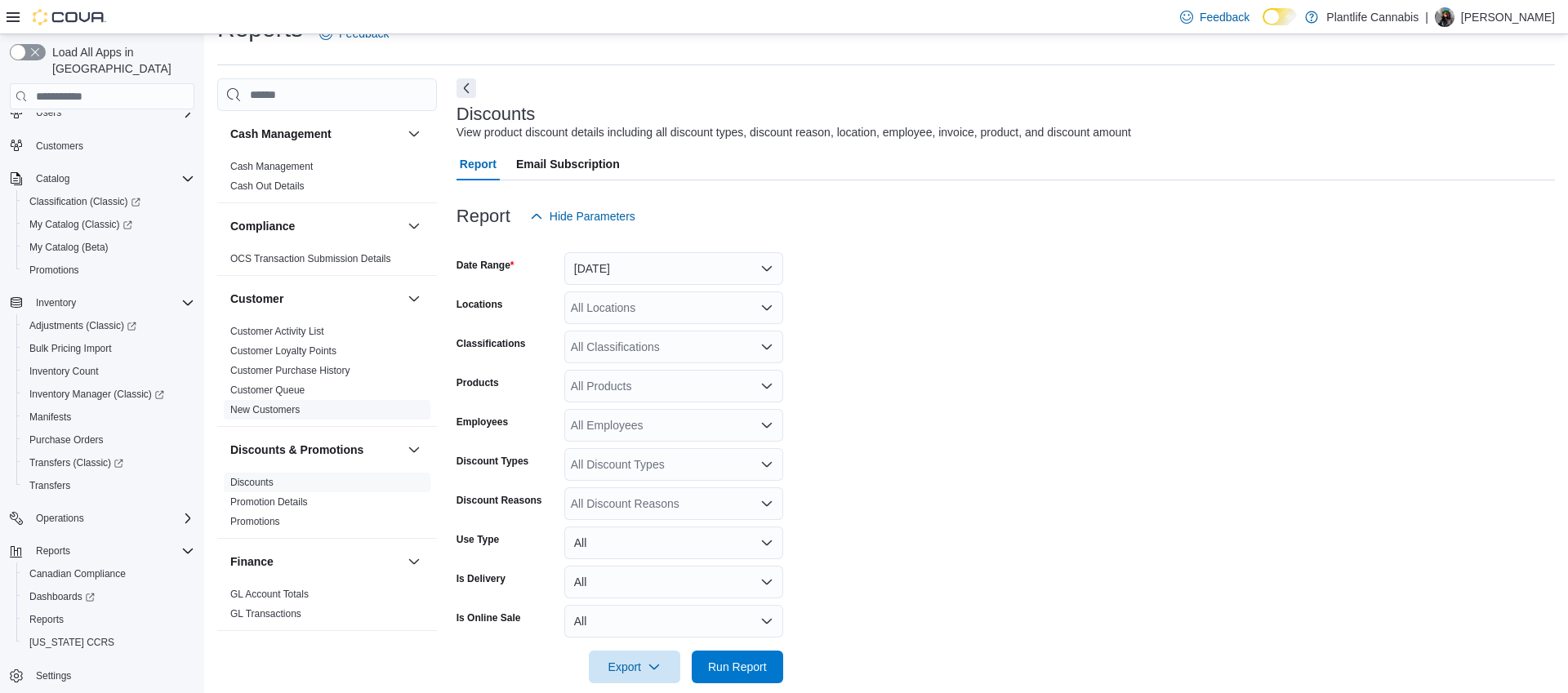
scroll to position [37, 0]
click at [637, 476] on div "All Discount Types" at bounding box center [674, 462] width 219 height 33
click at [601, 536] on span "Promotion" at bounding box center [673, 537] width 199 height 16
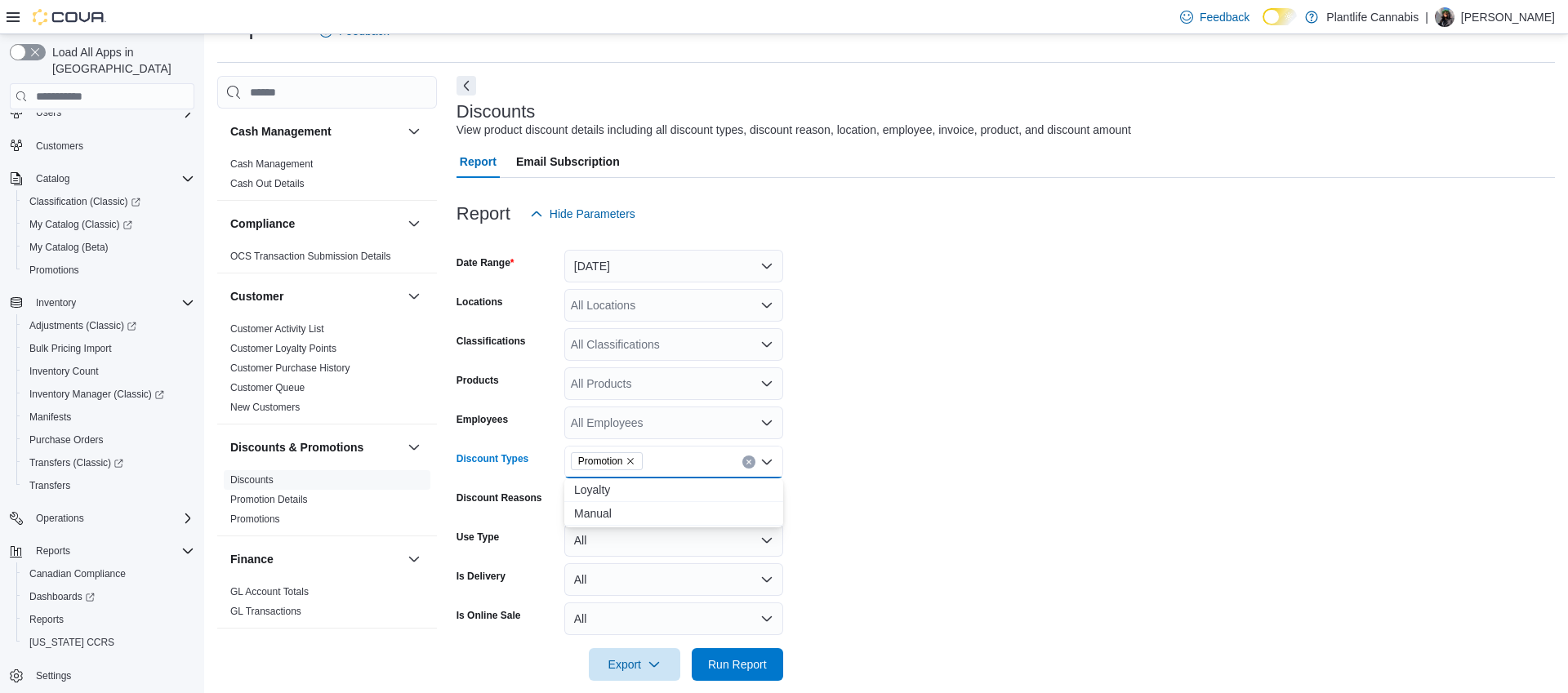
click at [991, 442] on form "Date Range [DATE] Locations All Locations Classifications All Classifications P…" at bounding box center [1005, 455] width 1098 height 450
click at [609, 253] on button "[DATE]" at bounding box center [674, 266] width 219 height 33
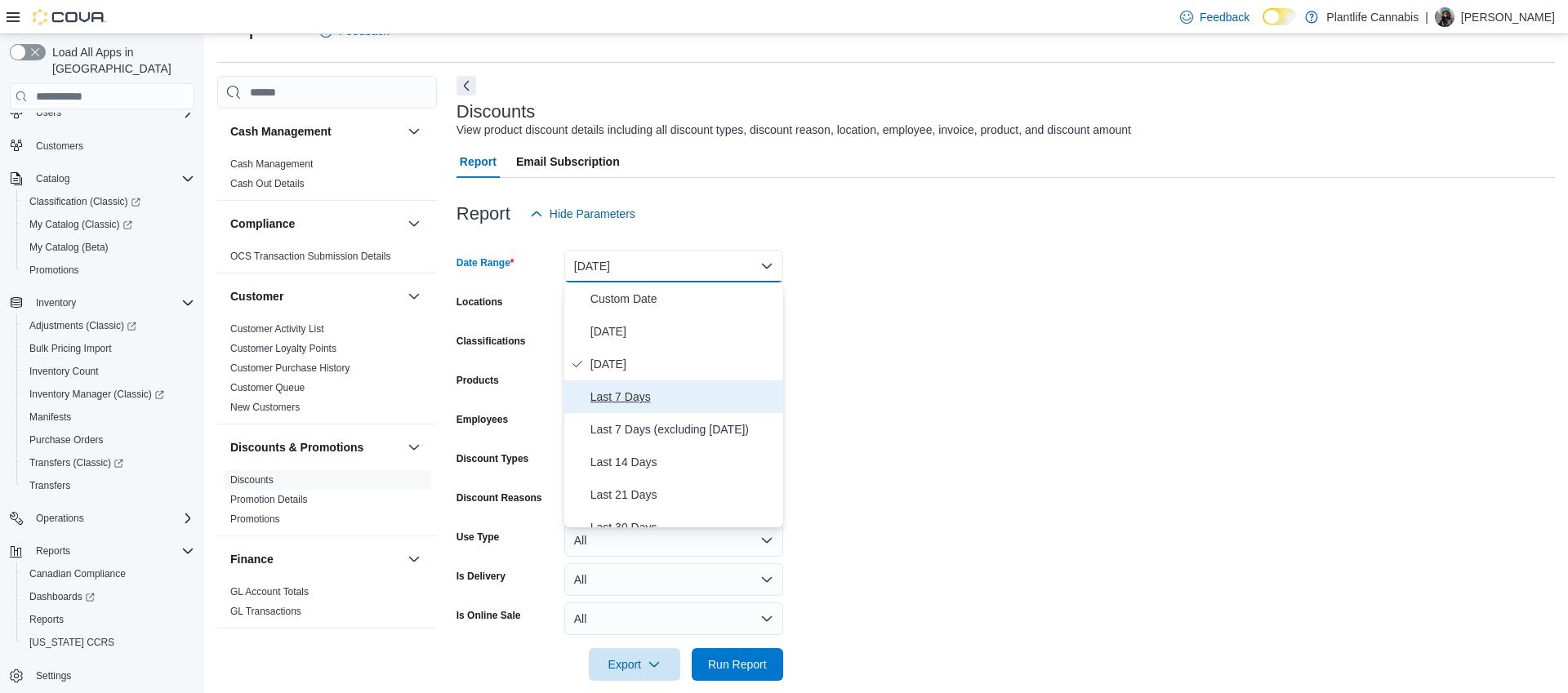
click at [629, 392] on span "Last 7 Days" at bounding box center [684, 396] width 186 height 19
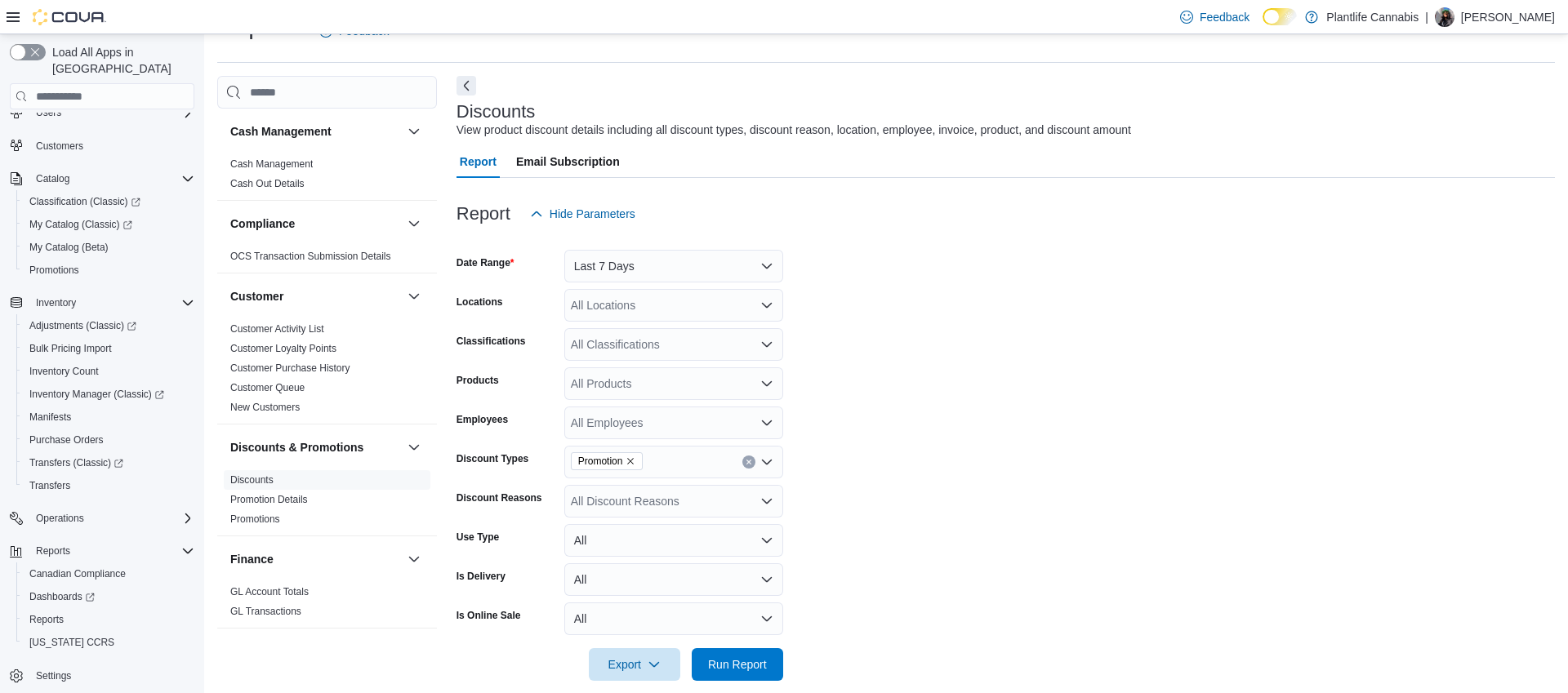
click at [941, 462] on form "Date Range Last 7 Days Locations All Locations Classifications All Classificati…" at bounding box center [1005, 455] width 1098 height 450
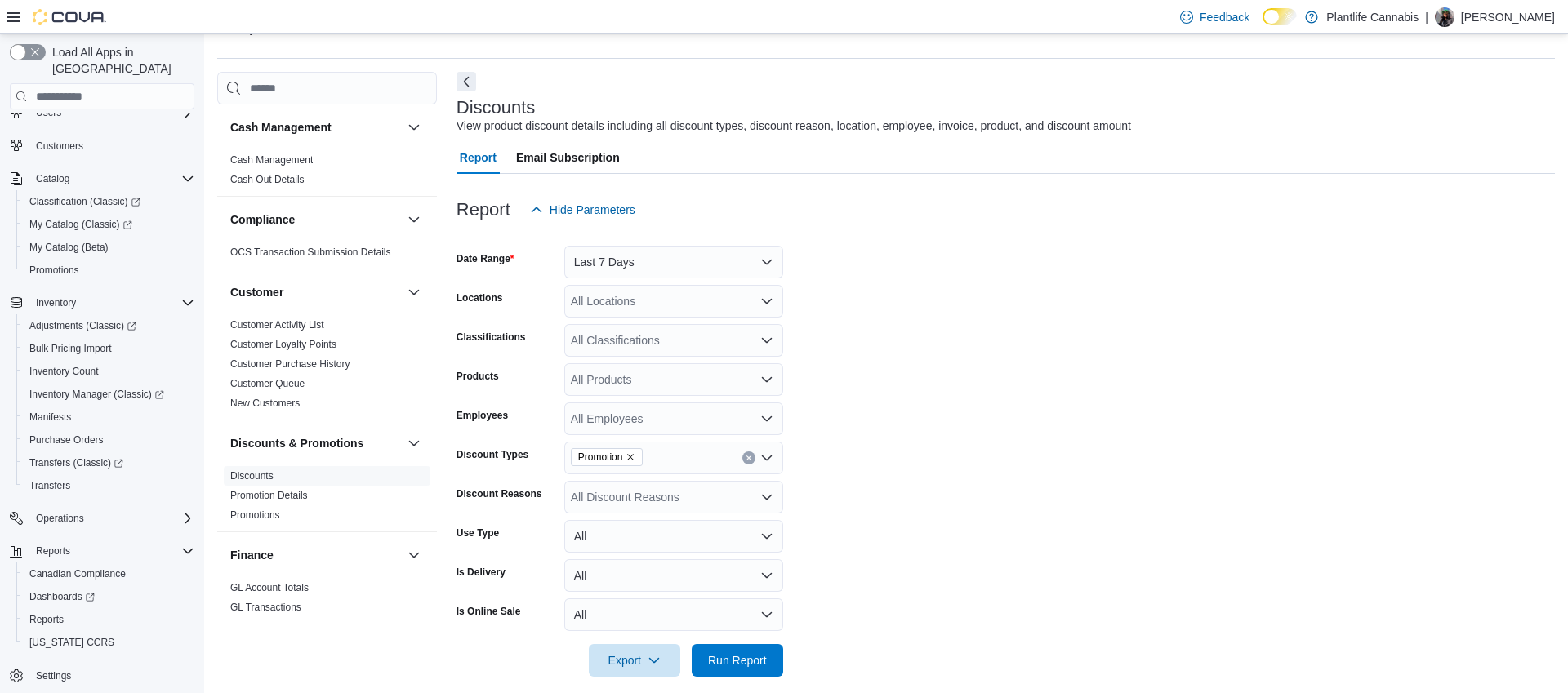
scroll to position [58, 0]
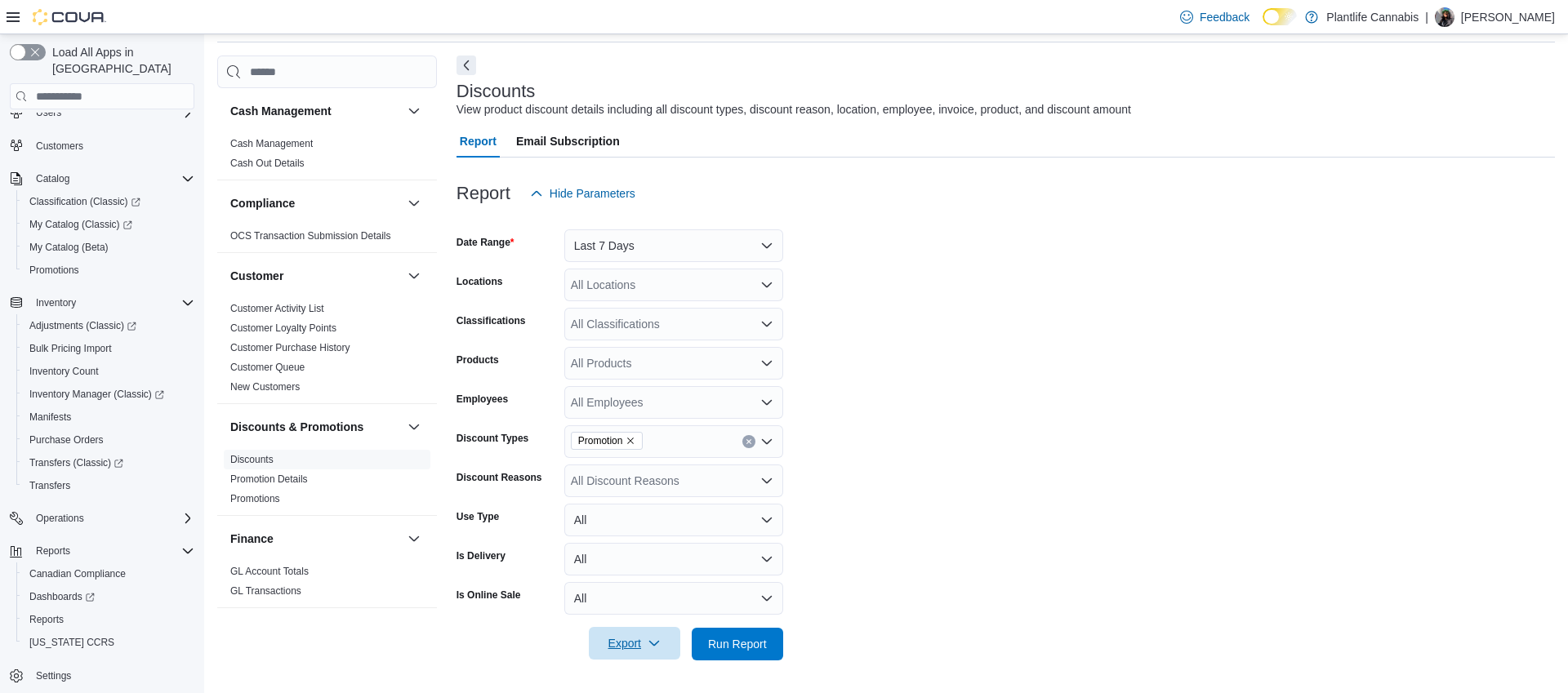
click at [650, 643] on icon "button" at bounding box center [654, 643] width 13 height 13
click at [637, 548] on span "Export to Excel" at bounding box center [634, 544] width 74 height 13
click at [675, 471] on div "All Discount Reasons" at bounding box center [674, 481] width 219 height 33
click at [898, 481] on form "Date Range Last 7 Days Locations All Locations Classifications All Classificati…" at bounding box center [1005, 435] width 1098 height 450
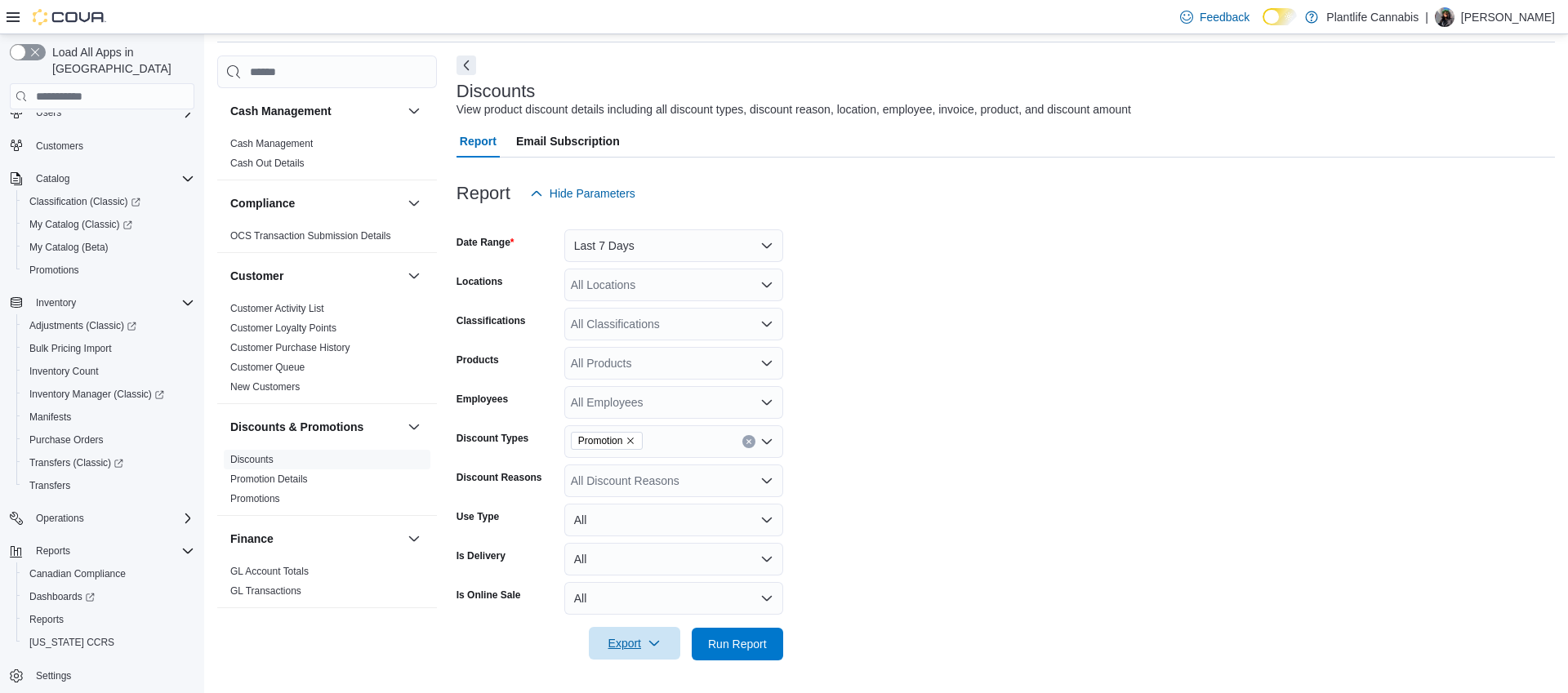
scroll to position [58, 0]
click at [1328, 350] on form "Date Range Last 7 Days Locations All Locations Classifications All Classificati…" at bounding box center [1005, 435] width 1098 height 450
